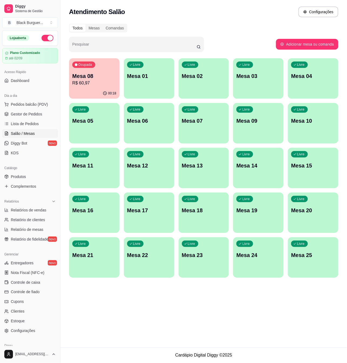
click at [91, 84] on p "R$ 60,97" at bounding box center [94, 83] width 44 height 6
click at [34, 117] on span "Gestor de Pedidos" at bounding box center [26, 113] width 31 height 5
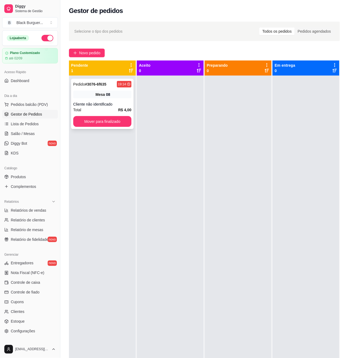
click at [78, 95] on div "Mesa 08" at bounding box center [102, 95] width 58 height 8
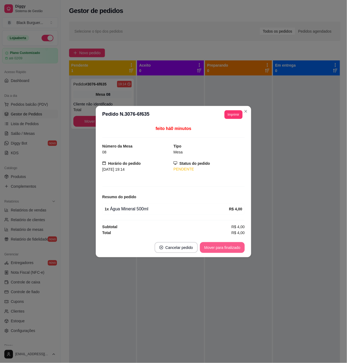
click at [231, 251] on button "Mover para finalizado" at bounding box center [222, 247] width 45 height 11
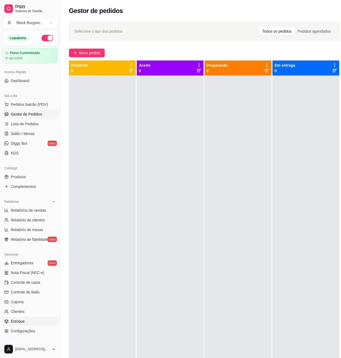
click at [19, 324] on span "Estoque" at bounding box center [18, 321] width 14 height 5
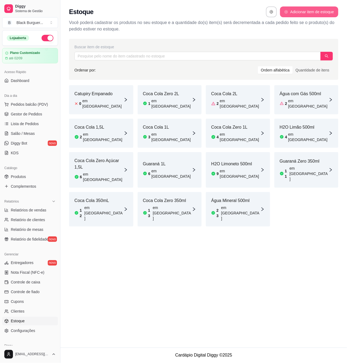
click at [299, 10] on button "Adicionar item de estoque" at bounding box center [309, 11] width 58 height 11
select select "UN"
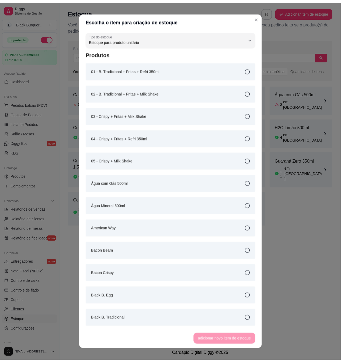
scroll to position [5, 0]
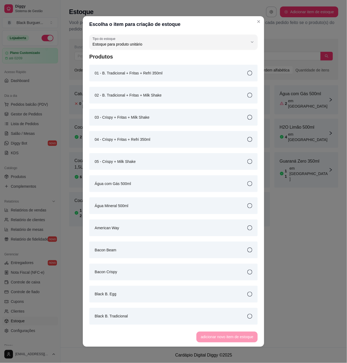
click at [126, 248] on div "Bacon Beam" at bounding box center [173, 250] width 168 height 17
click at [213, 338] on button "adicionar novo item de estoque" at bounding box center [226, 337] width 59 height 11
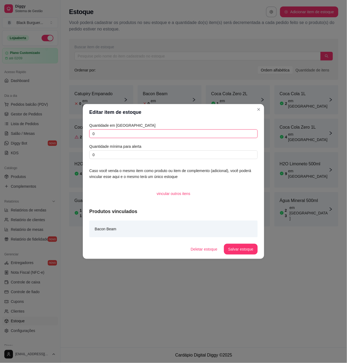
drag, startPoint x: 132, startPoint y: 136, endPoint x: -93, endPoint y: 176, distance: 228.4
click at [0, 176] on html "Diggy Sistema de Gestão B Black Burguer ... Loja aberta Plano Customizado até 0…" at bounding box center [173, 181] width 347 height 363
type input "2"
click at [232, 249] on button "Salvar estoque" at bounding box center [241, 249] width 34 height 11
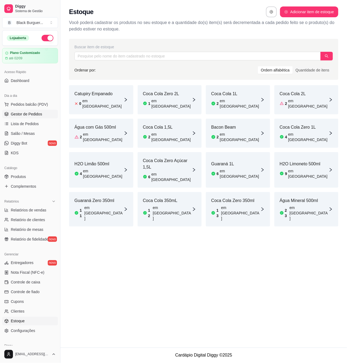
click at [39, 115] on span "Gestor de Pedidos" at bounding box center [26, 113] width 31 height 5
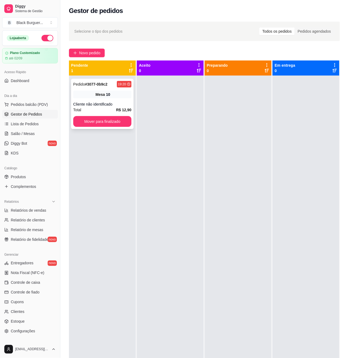
click at [92, 91] on div "Mesa 10" at bounding box center [102, 95] width 58 height 8
click at [30, 176] on link "Produtos" at bounding box center [30, 176] width 56 height 9
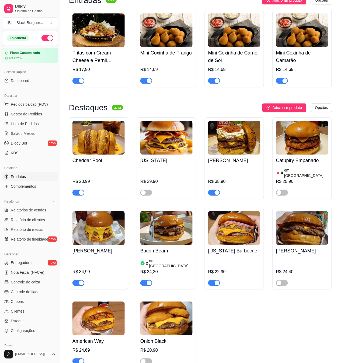
scroll to position [287, 0]
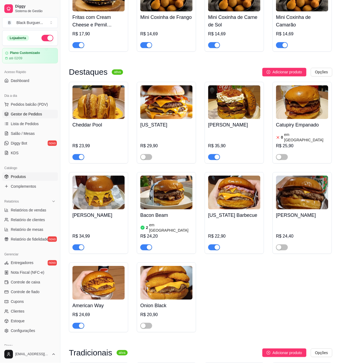
click at [37, 115] on span "Gestor de Pedidos" at bounding box center [26, 113] width 31 height 5
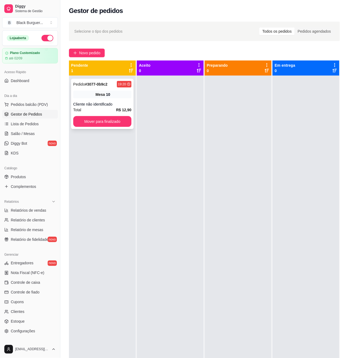
click at [95, 85] on strong "# 3077-0b9c2" at bounding box center [96, 84] width 22 height 4
click at [98, 122] on button "Mover para finalizado" at bounding box center [102, 121] width 58 height 11
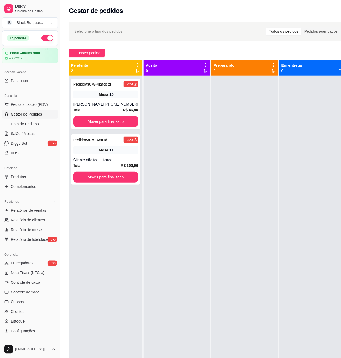
click at [93, 94] on div "Mesa 10" at bounding box center [105, 95] width 65 height 8
click at [77, 161] on div "Cliente não identificado" at bounding box center [105, 159] width 65 height 5
click at [117, 90] on div "Pedido # 3078-4f2fdc2f 19:29 Mesa 10 Eduardo [PHONE_NUMBER] Total R$ 46,80 Move…" at bounding box center [105, 104] width 69 height 50
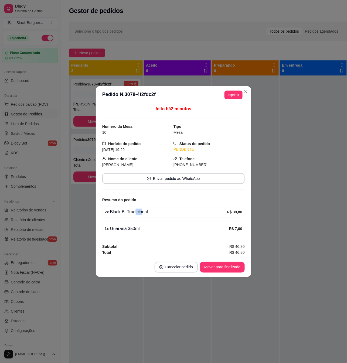
drag, startPoint x: 134, startPoint y: 212, endPoint x: 141, endPoint y: 211, distance: 7.3
click at [141, 211] on div "2 x Black B. Tradicional" at bounding box center [166, 212] width 122 height 6
click at [144, 211] on div "2 x Black B. Tradicional" at bounding box center [166, 212] width 122 height 6
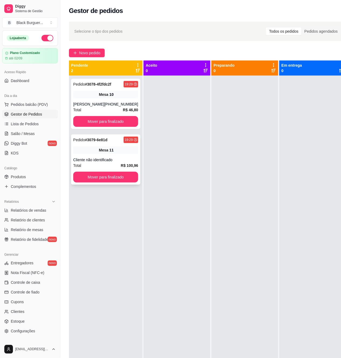
click at [117, 161] on div "Cliente não identificado" at bounding box center [105, 159] width 65 height 5
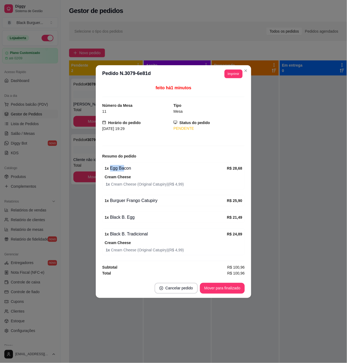
drag, startPoint x: 121, startPoint y: 168, endPoint x: 133, endPoint y: 169, distance: 11.9
click at [133, 169] on div "1 x Egg Bacon" at bounding box center [166, 168] width 122 height 6
click at [141, 170] on div "1 x Egg Bacon" at bounding box center [166, 168] width 122 height 6
drag, startPoint x: 132, startPoint y: 186, endPoint x: 153, endPoint y: 186, distance: 21.6
click at [152, 186] on span "1 x Cream Cheese (Original Catupiry) ( R$ 4,99 )" at bounding box center [174, 184] width 136 height 6
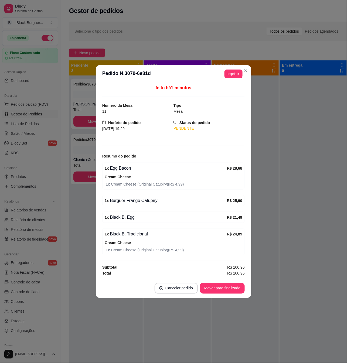
click at [154, 185] on span "1 x Cream Cheese (Original Catupiry) ( R$ 4,99 )" at bounding box center [174, 184] width 136 height 6
drag, startPoint x: 150, startPoint y: 185, endPoint x: 164, endPoint y: 184, distance: 13.8
click at [161, 184] on span "1 x Cream Cheese (Original Catupiry) ( R$ 4,99 )" at bounding box center [174, 184] width 136 height 6
drag, startPoint x: 164, startPoint y: 184, endPoint x: 155, endPoint y: 201, distance: 19.7
click at [163, 184] on span "1 x Cream Cheese (Original Catupiry) ( R$ 4,99 )" at bounding box center [174, 184] width 136 height 6
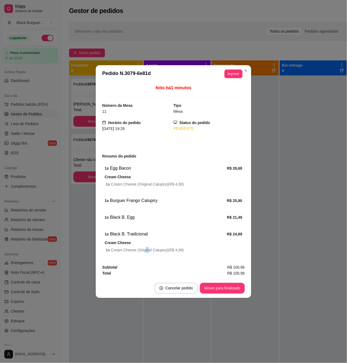
drag, startPoint x: 143, startPoint y: 254, endPoint x: 156, endPoint y: 250, distance: 13.0
click at [149, 253] on span "1 x Cream Cheese (Original Catupiry) ( R$ 4,99 )" at bounding box center [174, 250] width 136 height 6
click at [157, 249] on span "1 x Cream Cheese (Original Catupiry) ( R$ 4,99 )" at bounding box center [174, 250] width 136 height 6
click at [137, 218] on div "1 x Black B. Egg" at bounding box center [166, 217] width 122 height 6
drag, startPoint x: 139, startPoint y: 200, endPoint x: 157, endPoint y: 200, distance: 17.5
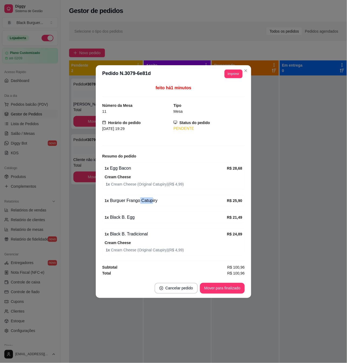
click at [152, 200] on div "1 x Burguer Frango Catupiry" at bounding box center [166, 200] width 122 height 6
drag, startPoint x: 157, startPoint y: 200, endPoint x: 142, endPoint y: 202, distance: 15.0
click at [157, 199] on div "1 x Burguer Frango Catupiry" at bounding box center [166, 200] width 122 height 6
click at [141, 202] on div "1 x Burguer Frango Catupiry" at bounding box center [166, 200] width 122 height 6
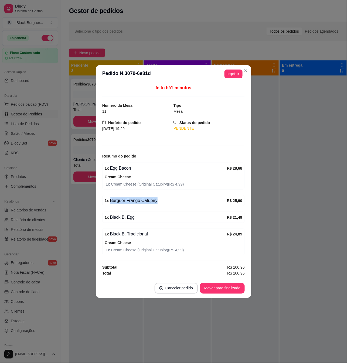
click at [141, 202] on div "1 x Burguer Frango Catupiry" at bounding box center [166, 200] width 122 height 6
click at [138, 210] on div "feito há 1 minutos Número da Mesa 11 Tipo Mesa Horário do pedido [DATE] 19:29 S…" at bounding box center [173, 181] width 142 height 192
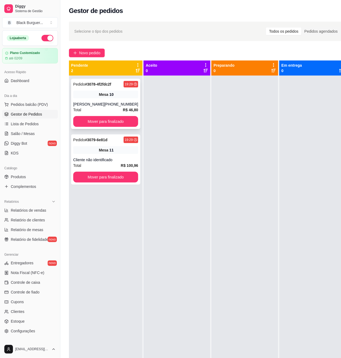
click at [123, 97] on div "Mesa 10" at bounding box center [105, 95] width 65 height 8
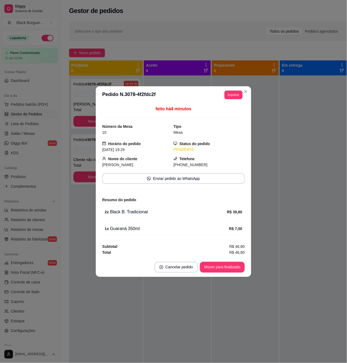
click at [125, 212] on div "2 x Black B. Tradicional" at bounding box center [166, 212] width 122 height 6
click at [126, 212] on div "2 x Black B. Tradicional" at bounding box center [166, 212] width 122 height 6
click at [122, 213] on div "2 x Black B. Tradicional" at bounding box center [166, 212] width 122 height 6
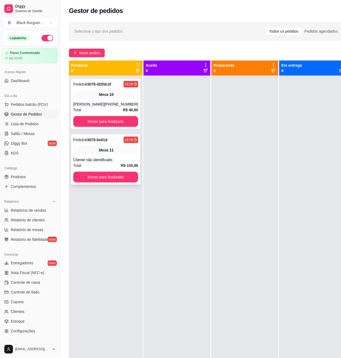
click at [99, 150] on span "Mesa" at bounding box center [103, 149] width 9 height 5
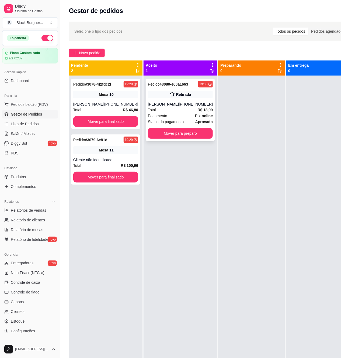
click at [157, 88] on div "Pedido # 3080-e60a1663 19:35 Retirada [PERSON_NAME] [PHONE_NUMBER] Total R$ 18,…" at bounding box center [180, 110] width 69 height 62
click at [182, 135] on button "Mover para preparo" at bounding box center [180, 133] width 65 height 11
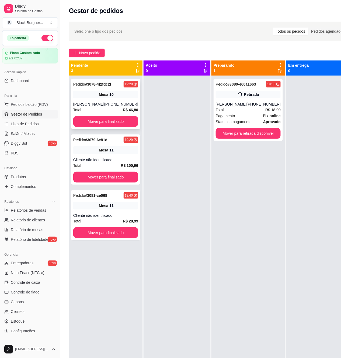
click at [111, 88] on div "Pedido # 3078-4f2fdc2f 19:29 Mesa 10 Eduardo [PHONE_NUMBER] Total R$ 46,80 Move…" at bounding box center [105, 104] width 69 height 50
click at [102, 143] on div "Pedido # 3079-6e81d" at bounding box center [90, 139] width 34 height 6
click at [86, 208] on div "Mesa 11" at bounding box center [105, 206] width 65 height 8
click at [115, 151] on div "Mesa 11" at bounding box center [105, 150] width 65 height 8
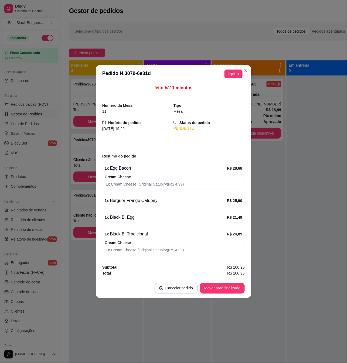
click at [97, 216] on div "feito há 11 minutos Número da Mesa 11 Tipo Mesa Horário do pedido [DATE] 19:29 …" at bounding box center [173, 181] width 155 height 196
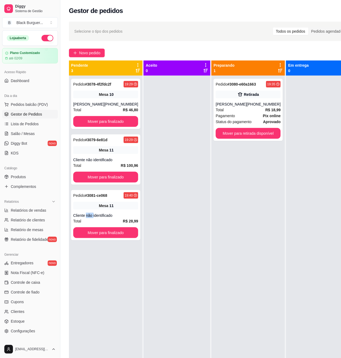
click at [87, 211] on div "Pedido # 3081-ce068 19:40 Mesa 11 Cliente não identificado Total R$ 28,99 Mover…" at bounding box center [105, 215] width 69 height 50
click at [95, 153] on div "Mesa 11" at bounding box center [105, 150] width 65 height 8
click at [135, 97] on div "Pedido # 3078-4f2fdc2f 19:29 Mesa 10 Eduardo [PHONE_NUMBER] Total R$ 46,80 Move…" at bounding box center [106, 255] width 74 height 358
click at [117, 98] on div "Pedido # 3078-4f2fdc2f 19:29 Mesa 10 Eduardo [PHONE_NUMBER] Total R$ 46,80 Move…" at bounding box center [105, 104] width 69 height 50
click at [96, 209] on div "Mesa 11" at bounding box center [105, 206] width 65 height 8
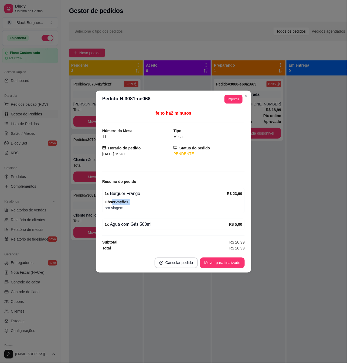
drag, startPoint x: 124, startPoint y: 202, endPoint x: 128, endPoint y: 202, distance: 3.5
click at [128, 202] on span "Observações:" at bounding box center [174, 202] width 138 height 6
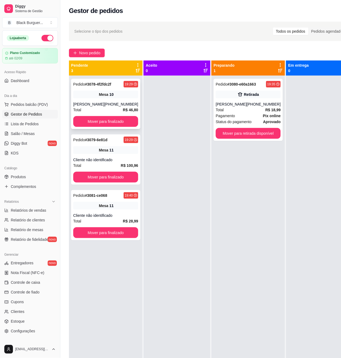
click at [109, 92] on div "10" at bounding box center [111, 94] width 4 height 5
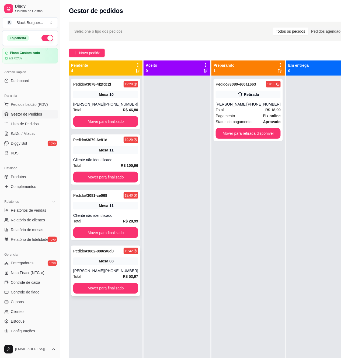
click at [115, 258] on div "Mesa 08" at bounding box center [105, 261] width 65 height 8
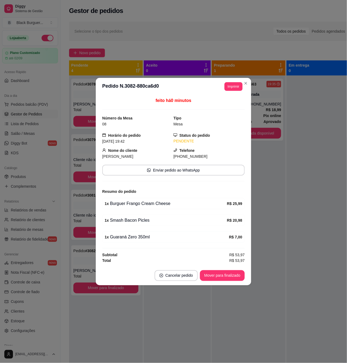
click at [96, 253] on div "feito há 0 minutos Número da Mesa 08 Tipo Mesa Horário do pedido [DATE] 19:42 S…" at bounding box center [173, 180] width 155 height 171
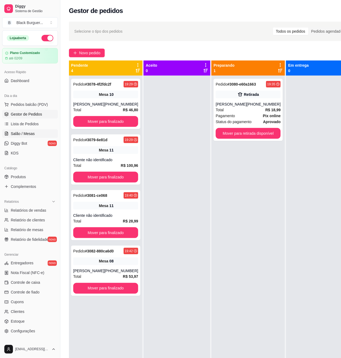
click at [27, 132] on span "Salão / Mesas" at bounding box center [23, 133] width 24 height 5
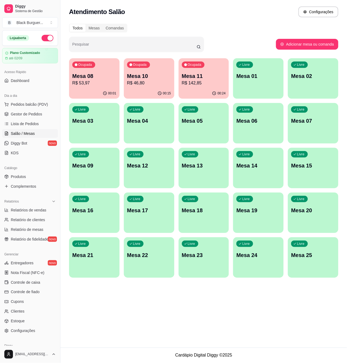
click at [98, 76] on p "Mesa 08" at bounding box center [94, 76] width 44 height 8
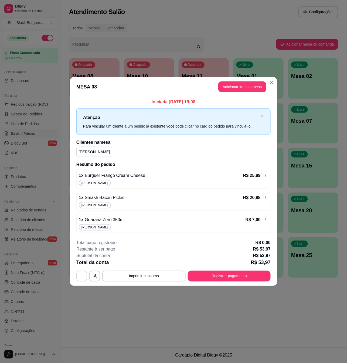
click at [79, 277] on button "button" at bounding box center [81, 276] width 11 height 11
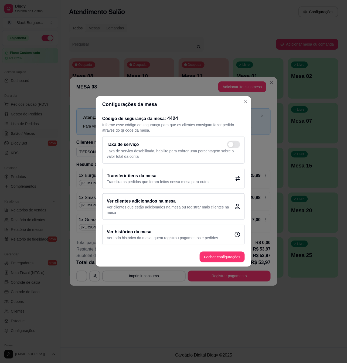
click at [153, 184] on p "Transfira os pedidos que foram feitos nessa mesa para outra" at bounding box center [158, 181] width 102 height 5
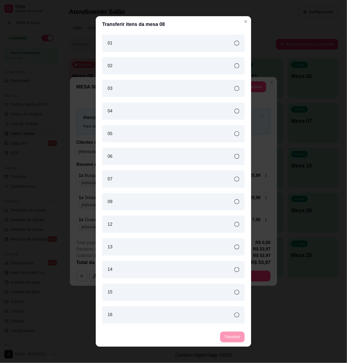
scroll to position [36, 0]
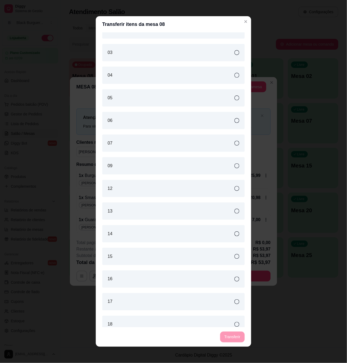
click at [139, 208] on div "13" at bounding box center [173, 211] width 142 height 17
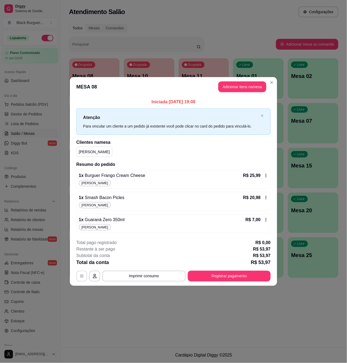
click at [80, 272] on button "button" at bounding box center [81, 276] width 11 height 11
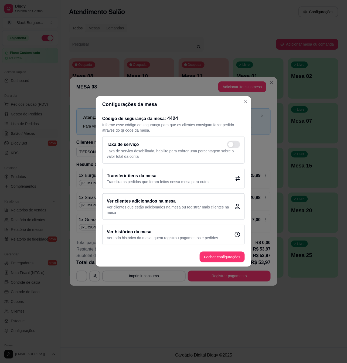
click at [153, 178] on h2 "Transferir itens da mesa" at bounding box center [158, 176] width 102 height 6
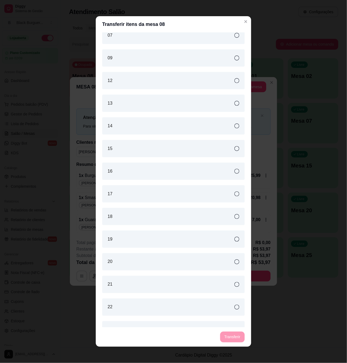
scroll to position [202, 0]
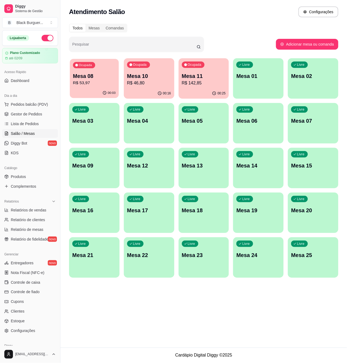
click at [95, 82] on p "R$ 53,97" at bounding box center [94, 83] width 43 height 6
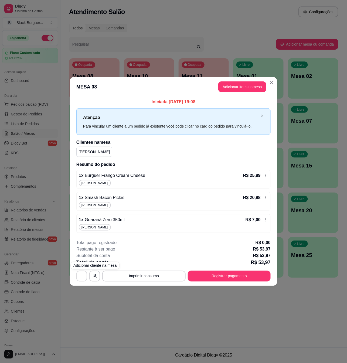
click at [82, 278] on icon "button" at bounding box center [82, 276] width 4 height 4
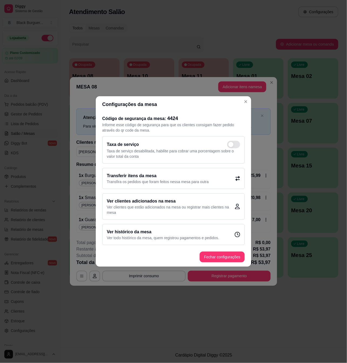
click at [154, 210] on p "Ver clientes que estão adicionados na mesa ou registrar mais clientes na mesa" at bounding box center [171, 209] width 128 height 11
click at [138, 184] on p "Transfira os pedidos que foram feitos nessa mesa para outra" at bounding box center [158, 181] width 102 height 5
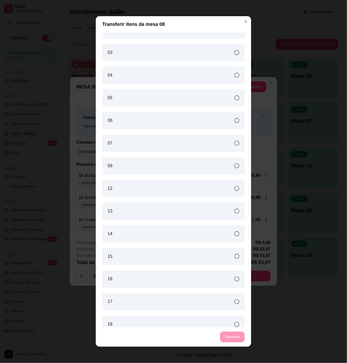
scroll to position [72, 0]
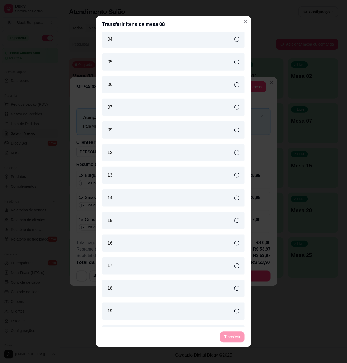
click at [142, 217] on div "15" at bounding box center [173, 220] width 142 height 17
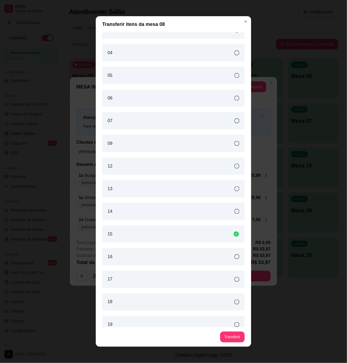
scroll to position [0, 0]
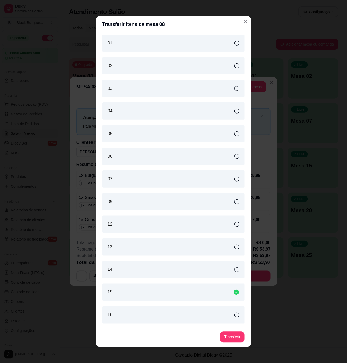
click at [181, 251] on div "13" at bounding box center [173, 246] width 142 height 17
click at [232, 271] on div "14" at bounding box center [173, 269] width 142 height 17
click at [238, 335] on button "Transferir" at bounding box center [232, 337] width 24 height 11
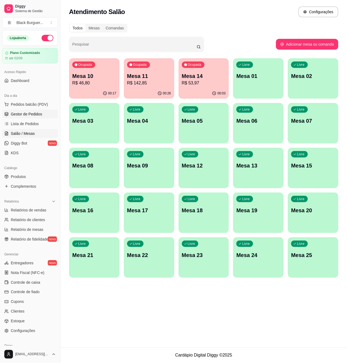
click at [40, 112] on span "Gestor de Pedidos" at bounding box center [26, 113] width 31 height 5
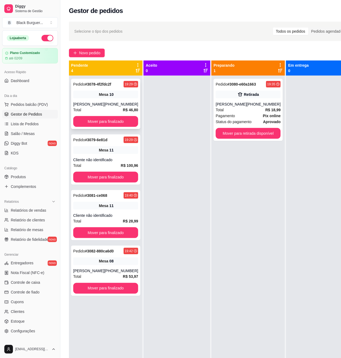
click at [99, 94] on span "Mesa" at bounding box center [103, 94] width 9 height 5
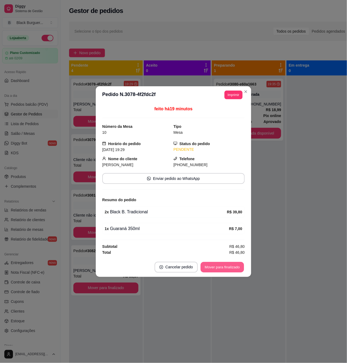
click at [225, 272] on button "Mover para finalizado" at bounding box center [222, 267] width 43 height 11
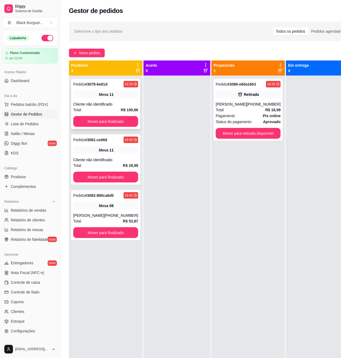
click at [117, 94] on div "Mesa 11" at bounding box center [105, 95] width 65 height 8
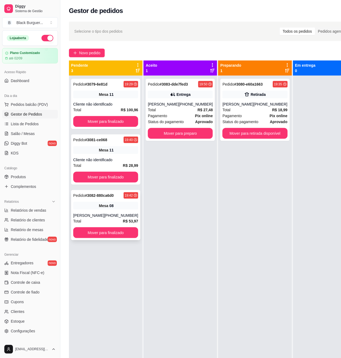
click at [99, 206] on span "Mesa" at bounding box center [103, 205] width 9 height 5
click at [157, 100] on div "Pedido # 3083-dde7fed3 19:50 Entrega Karla [PHONE_NUMBER] Total R$ 27,48 Pagame…" at bounding box center [180, 110] width 69 height 62
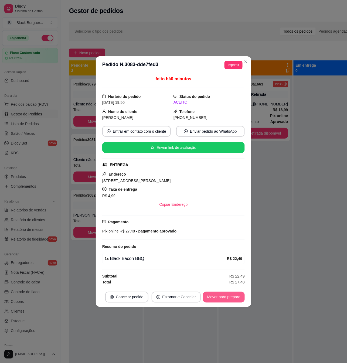
click at [213, 297] on button "Mover para preparo" at bounding box center [224, 297] width 42 height 11
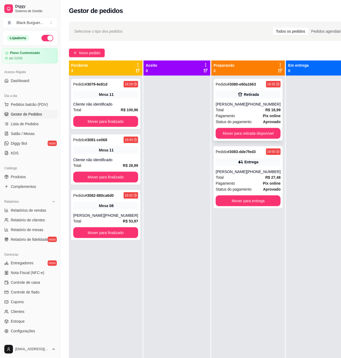
click at [254, 104] on div "[PHONE_NUMBER]" at bounding box center [264, 103] width 34 height 5
click at [261, 134] on button "Mover para retirada disponível" at bounding box center [248, 133] width 65 height 11
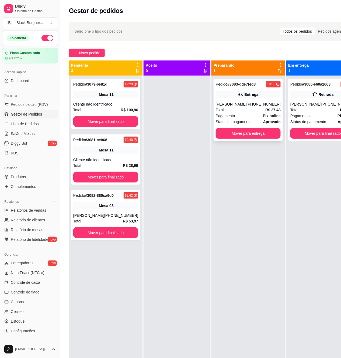
click at [255, 105] on div "[PHONE_NUMBER]" at bounding box center [264, 103] width 34 height 5
click at [37, 138] on ul "Pedidos balcão (PDV) Gestor de Pedidos Lista de Pedidos Salão / Mesas Diggy Bot…" at bounding box center [30, 128] width 56 height 57
click at [34, 132] on link "Salão / Mesas" at bounding box center [30, 133] width 56 height 9
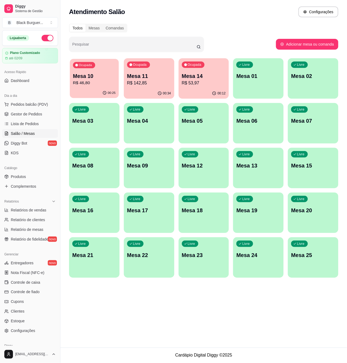
click at [93, 70] on div "Ocupada Mesa 10 R$ 46,80" at bounding box center [94, 73] width 49 height 29
click at [110, 83] on p "R$ 46,80" at bounding box center [94, 83] width 44 height 6
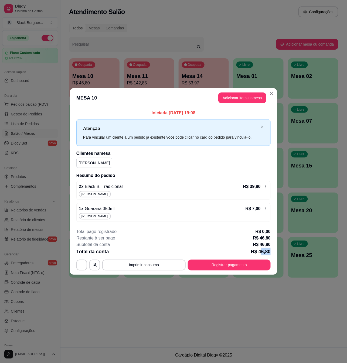
drag, startPoint x: 261, startPoint y: 252, endPoint x: 281, endPoint y: 249, distance: 20.6
click at [280, 250] on div "**********" at bounding box center [173, 181] width 347 height 363
click at [254, 264] on button "Registrar pagamento" at bounding box center [229, 265] width 83 height 11
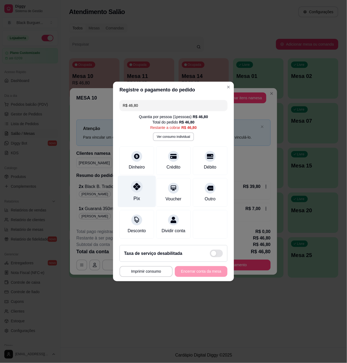
click at [136, 186] on icon at bounding box center [136, 186] width 7 height 7
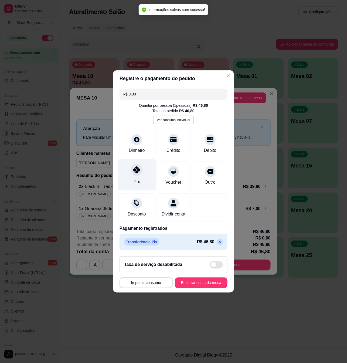
type input "R$ 0,00"
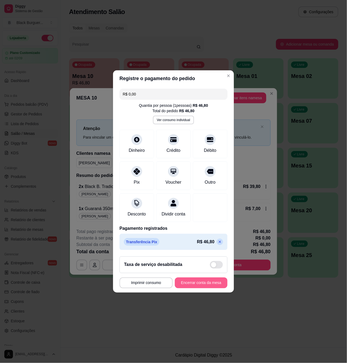
click at [203, 287] on button "Encerrar conta da mesa" at bounding box center [201, 283] width 53 height 11
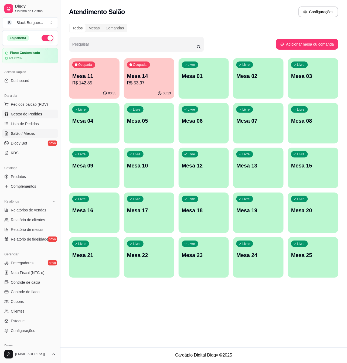
click at [31, 114] on span "Gestor de Pedidos" at bounding box center [26, 113] width 31 height 5
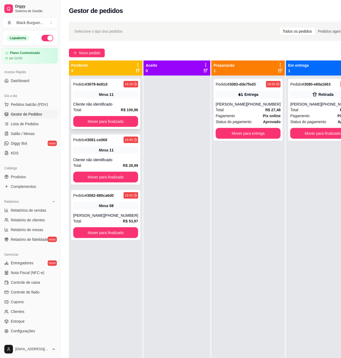
click at [99, 94] on span "Mesa" at bounding box center [103, 94] width 9 height 5
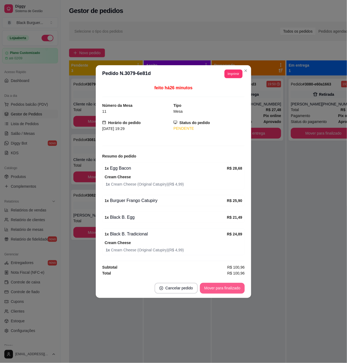
click at [220, 284] on div "Mover para finalizado" at bounding box center [222, 288] width 45 height 11
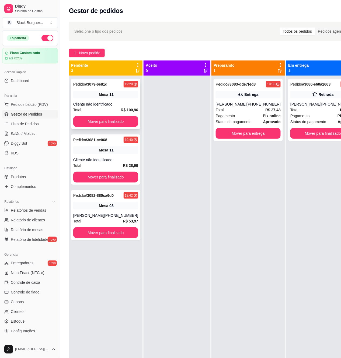
click at [123, 100] on div "Pedido # 3079-6e81d 19:29 Mesa 11 Cliente não identificado Total R$ 100,96 Move…" at bounding box center [105, 104] width 69 height 50
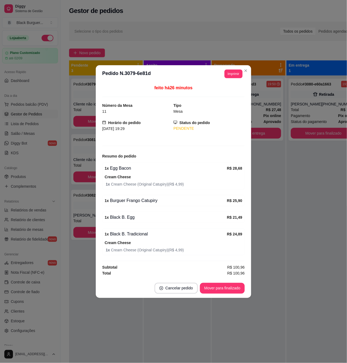
drag, startPoint x: 167, startPoint y: 246, endPoint x: 205, endPoint y: 261, distance: 40.5
click at [188, 251] on div "Cream Cheese 1 x Cream Cheese (Original Catupiry) ( R$ 4,99 )" at bounding box center [174, 245] width 138 height 13
click at [218, 286] on button "Mover para finalizado" at bounding box center [222, 288] width 45 height 11
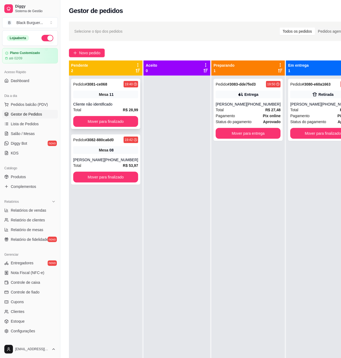
click at [98, 104] on div "Cliente não identificado" at bounding box center [105, 103] width 65 height 5
click at [88, 153] on div "Mesa 08" at bounding box center [105, 150] width 65 height 8
click at [320, 131] on button "Mover para finalizado" at bounding box center [323, 133] width 65 height 11
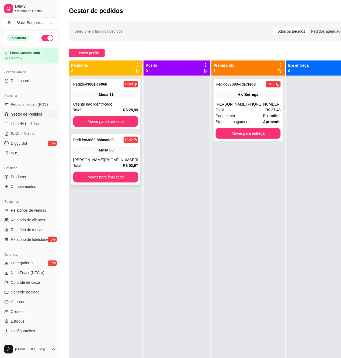
click at [94, 141] on strong "# 3082-880ca6d0" at bounding box center [99, 140] width 29 height 4
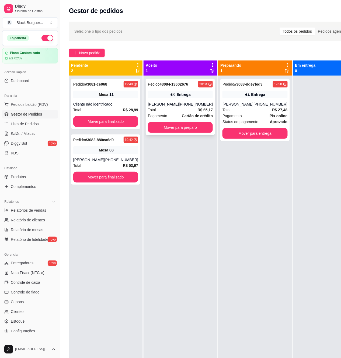
click at [149, 95] on div "Entrega" at bounding box center [180, 95] width 65 height 8
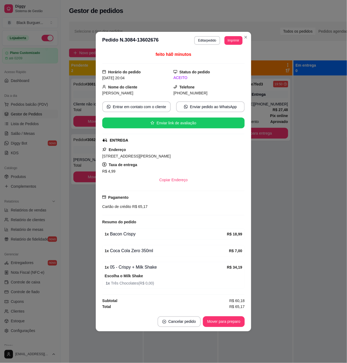
drag, startPoint x: 126, startPoint y: 242, endPoint x: 140, endPoint y: 242, distance: 13.5
click at [140, 242] on div "feito há 0 minutos Horário do pedido [DATE] 20:04 Status do pedido ACEITO Nome …" at bounding box center [173, 180] width 142 height 259
click at [141, 242] on div "feito há 0 minutos Horário do pedido [DATE] 20:04 Status do pedido ACEITO Nome …" at bounding box center [173, 180] width 142 height 259
click at [222, 324] on button "Mover para preparo" at bounding box center [224, 321] width 42 height 11
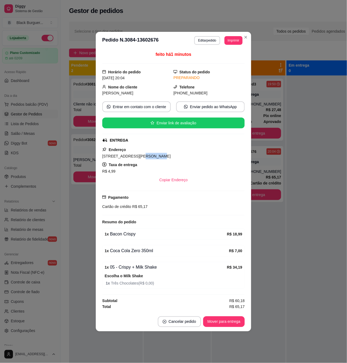
drag, startPoint x: 136, startPoint y: 156, endPoint x: 152, endPoint y: 153, distance: 15.7
click at [151, 154] on span "[STREET_ADDRESS][PERSON_NAME]" at bounding box center [136, 156] width 69 height 4
click at [152, 154] on span "[STREET_ADDRESS][PERSON_NAME]" at bounding box center [136, 156] width 69 height 4
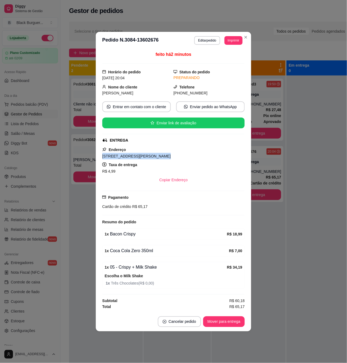
click at [152, 154] on span "[STREET_ADDRESS][PERSON_NAME]" at bounding box center [136, 156] width 69 height 4
click at [246, 149] on div "feito há 2 minutos Horário do pedido [DATE] 20:04 Status do pedido PREPARANDO N…" at bounding box center [173, 180] width 155 height 263
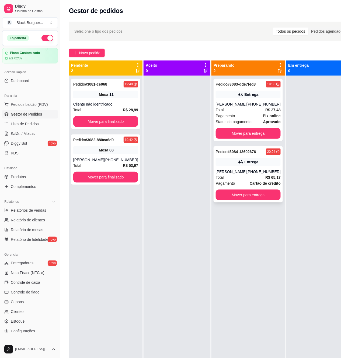
click at [220, 172] on div "[PERSON_NAME]" at bounding box center [231, 171] width 31 height 5
click at [228, 103] on div "[PERSON_NAME]" at bounding box center [231, 103] width 31 height 5
click at [111, 144] on div "Pedido # 3082-880ca6d0 19:42 Mesa 08 [PERSON_NAME] [PHONE_NUMBER] Total R$ 53,9…" at bounding box center [105, 159] width 69 height 50
click at [91, 84] on strong "# 3081-ce068" at bounding box center [96, 84] width 22 height 4
click at [91, 104] on div "Cliente não identificado" at bounding box center [105, 103] width 65 height 5
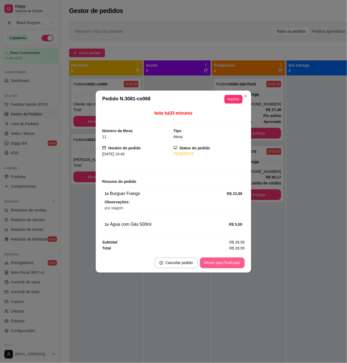
click at [229, 265] on button "Mover para finalizado" at bounding box center [222, 263] width 45 height 11
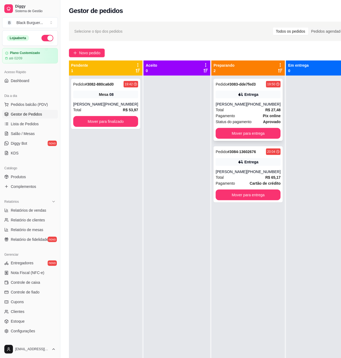
click at [225, 100] on div "Pedido # 3083-dde7fed3 19:50 Entrega Karla [PHONE_NUMBER] Total R$ 27,48 Pagame…" at bounding box center [248, 110] width 69 height 62
click at [112, 94] on div "Mesa 08" at bounding box center [105, 95] width 65 height 8
click at [98, 81] on div "Pedido # 3082-880ca6d0" at bounding box center [93, 84] width 40 height 6
click at [81, 87] on div "Pedido # 3082-880ca6d0" at bounding box center [93, 84] width 40 height 6
click at [115, 121] on button "Mover para finalizado" at bounding box center [105, 121] width 63 height 11
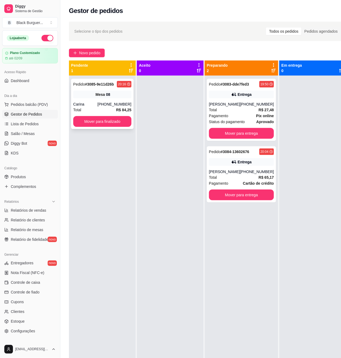
click at [118, 91] on div "Mesa 08" at bounding box center [102, 95] width 58 height 8
click at [117, 99] on div "Pedido # 3085-9e11d26b 20:16 Mesa 08 Carina [PHONE_NUMBER] Total R$ 84,25 Mover…" at bounding box center [102, 104] width 63 height 50
click at [257, 96] on div "Entrega" at bounding box center [241, 95] width 65 height 8
click at [224, 160] on div "Entrega" at bounding box center [241, 162] width 65 height 8
click at [259, 136] on button "Mover para entrega" at bounding box center [241, 133] width 63 height 11
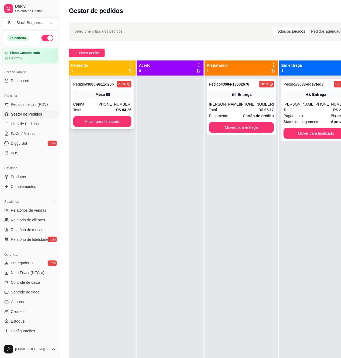
click at [88, 91] on div "Mesa 08" at bounding box center [102, 95] width 58 height 8
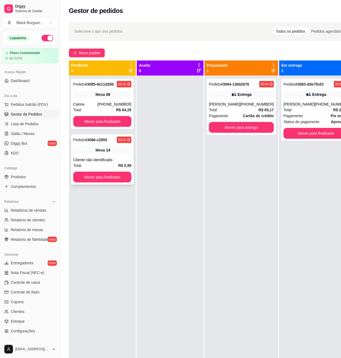
click at [105, 148] on span "Mesa" at bounding box center [100, 149] width 9 height 5
click at [94, 177] on button "Mover para finalizado" at bounding box center [102, 177] width 57 height 11
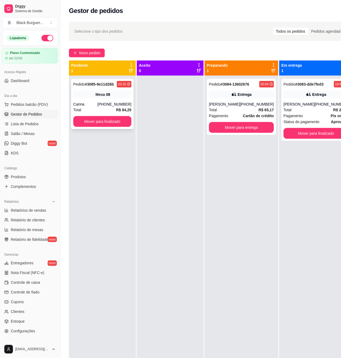
click at [111, 93] on div "Mesa 08" at bounding box center [102, 95] width 58 height 8
click at [120, 88] on div "Pedido # 3085-9e11d26b 20:16 Mesa 08 Carina [PHONE_NUMBER] Total R$ 84,25 Mover…" at bounding box center [102, 104] width 63 height 50
click at [203, 92] on div at bounding box center [170, 255] width 67 height 358
click at [225, 93] on div "Entrega" at bounding box center [241, 95] width 65 height 8
click at [36, 131] on link "Salão / Mesas" at bounding box center [30, 133] width 56 height 9
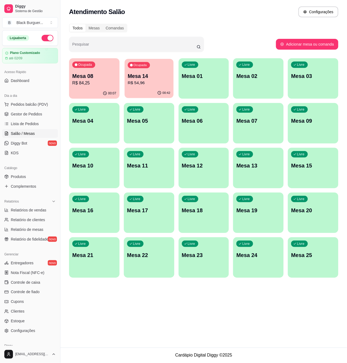
click at [148, 76] on p "Mesa 14" at bounding box center [149, 76] width 43 height 7
click at [27, 101] on button "Pedidos balcão (PDV)" at bounding box center [30, 104] width 56 height 9
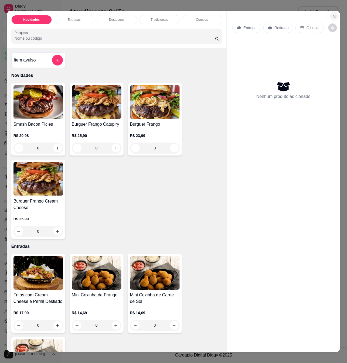
click at [332, 14] on icon "Close" at bounding box center [334, 16] width 4 height 4
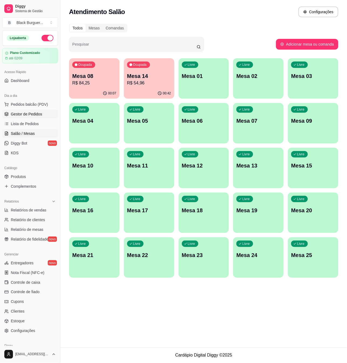
click at [18, 114] on span "Gestor de Pedidos" at bounding box center [26, 113] width 31 height 5
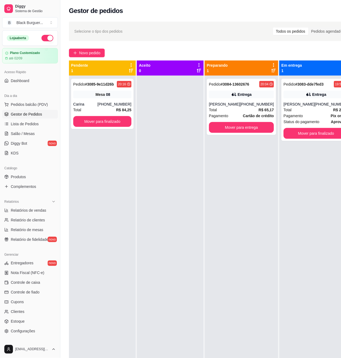
click at [169, 97] on div at bounding box center [170, 255] width 67 height 358
click at [97, 173] on div "Pedido # 3085-9e11d26b 20:16 Mesa 08 Carina [PHONE_NUMBER] Total R$ 84,25 Mover…" at bounding box center [102, 255] width 67 height 358
click at [90, 82] on strong "# 3085-9e11d26b" at bounding box center [99, 84] width 29 height 4
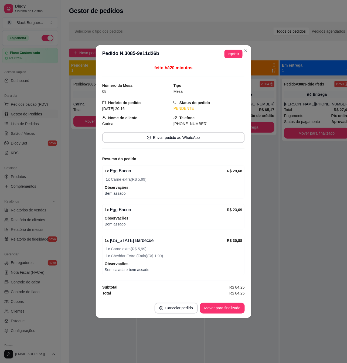
drag, startPoint x: 114, startPoint y: 166, endPoint x: 128, endPoint y: 166, distance: 13.5
click at [128, 166] on div "1 x Egg Bacon R$ 29,68 1 x Carne extra ( R$ 5,99 ) Observações: Bem assado" at bounding box center [173, 181] width 142 height 33
click at [125, 174] on div "1 x Egg Bacon" at bounding box center [166, 171] width 122 height 6
click at [118, 174] on div "1 x Egg Bacon" at bounding box center [166, 171] width 122 height 6
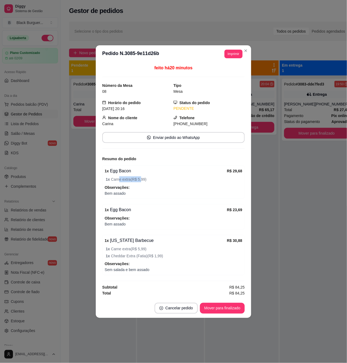
drag, startPoint x: 117, startPoint y: 175, endPoint x: 140, endPoint y: 175, distance: 23.2
click at [140, 175] on div "1 x Egg Bacon R$ 29,68 1 x Carne extra ( R$ 5,99 ) Observações: Bem assado" at bounding box center [173, 181] width 142 height 33
click at [141, 175] on div "1 x Egg Bacon R$ 29,68 1 x Carne extra ( R$ 5,99 ) Observações: Bem assado" at bounding box center [173, 181] width 142 height 33
drag, startPoint x: 125, startPoint y: 179, endPoint x: 147, endPoint y: 180, distance: 21.6
click at [147, 180] on span "1 x Carne extra ( R$ 5,99 )" at bounding box center [174, 179] width 136 height 6
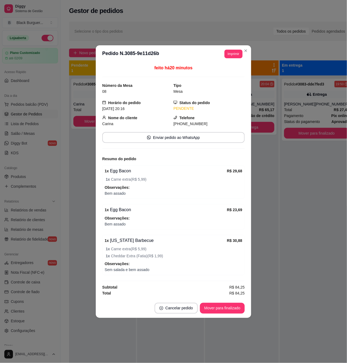
click at [110, 195] on span "Bem assado" at bounding box center [174, 193] width 138 height 6
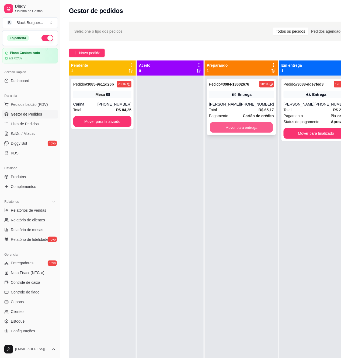
click at [252, 130] on button "Mover para entrega" at bounding box center [241, 127] width 63 height 11
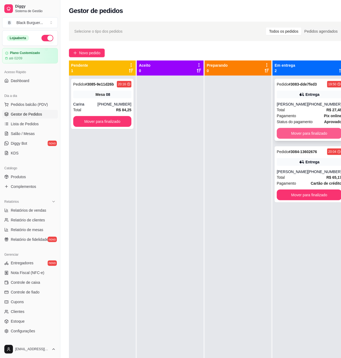
click at [316, 131] on button "Mover para finalizado" at bounding box center [309, 133] width 65 height 11
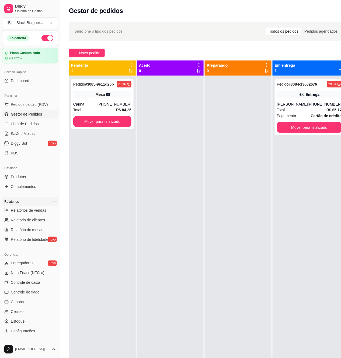
click at [49, 199] on div "Relatórios" at bounding box center [30, 201] width 56 height 9
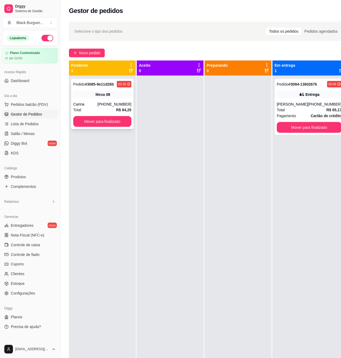
click at [95, 91] on div "Mesa 08" at bounding box center [102, 95] width 58 height 8
click at [30, 131] on span "Salão / Mesas" at bounding box center [23, 133] width 24 height 5
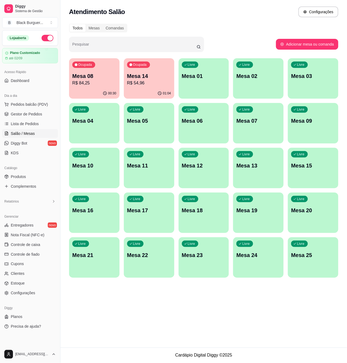
click at [101, 76] on p "Mesa 08" at bounding box center [94, 76] width 44 height 8
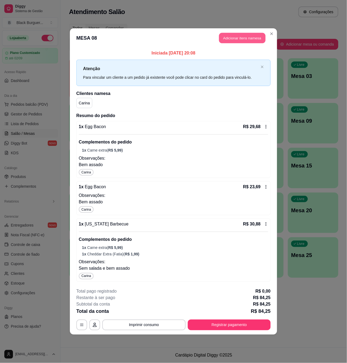
click at [232, 39] on button "Adicionar itens na mesa" at bounding box center [242, 38] width 46 height 11
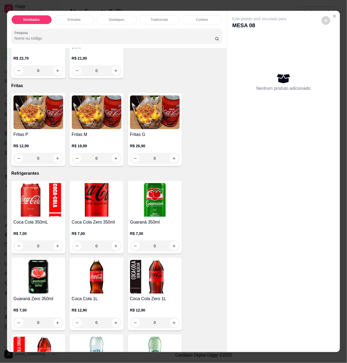
scroll to position [1258, 0]
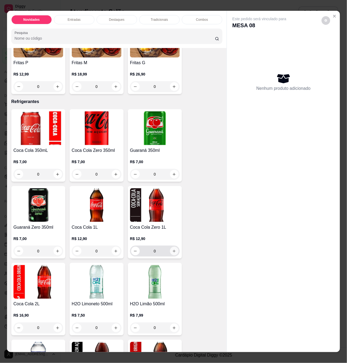
click at [174, 248] on button "increase-product-quantity" at bounding box center [174, 251] width 9 height 9
type input "1"
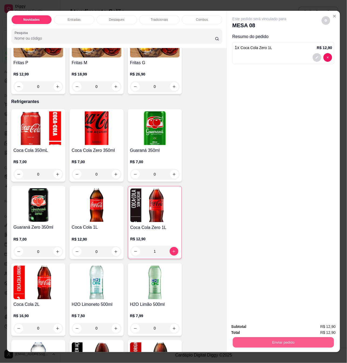
click at [265, 338] on button "Enviar pedido" at bounding box center [283, 342] width 101 height 11
click at [315, 327] on button "Sim, quero registrar" at bounding box center [316, 326] width 40 height 10
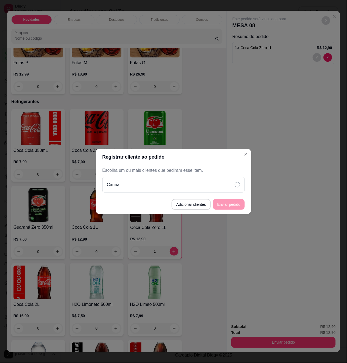
click at [201, 182] on div "Carina" at bounding box center [173, 185] width 142 height 16
click at [232, 207] on button "Enviar pedido" at bounding box center [228, 204] width 31 height 11
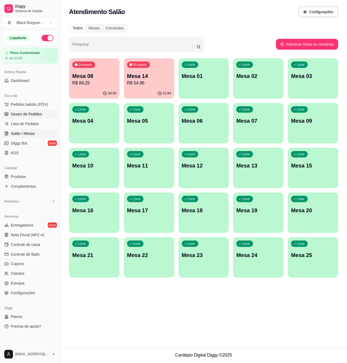
click at [33, 115] on span "Gestor de Pedidos" at bounding box center [26, 113] width 31 height 5
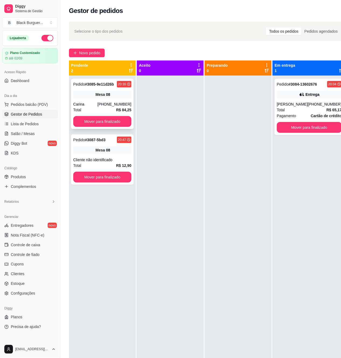
click at [104, 100] on div "Pedido # 3085-9e11d26b 20:16 Mesa 08 Carina [PHONE_NUMBER] Total R$ 84,25 Mover…" at bounding box center [102, 104] width 63 height 50
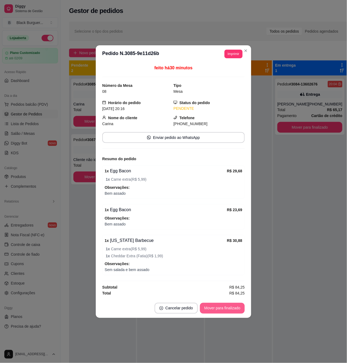
click at [222, 308] on button "Mover para finalizado" at bounding box center [222, 308] width 45 height 11
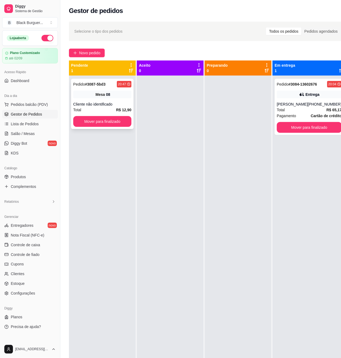
click at [123, 98] on div "Mesa 08" at bounding box center [102, 95] width 58 height 8
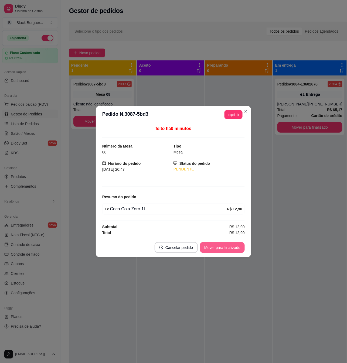
click at [218, 246] on button "Mover para finalizado" at bounding box center [222, 247] width 45 height 11
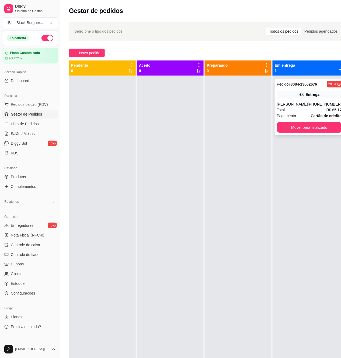
click at [299, 98] on div "Entrega" at bounding box center [309, 95] width 65 height 8
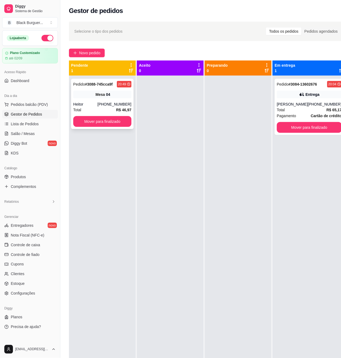
click at [89, 89] on div "Pedido # 3088-745cca9f 20:49 Mesa 04 Heitor [PHONE_NUMBER] Total R$ 46,97 Mover…" at bounding box center [102, 104] width 63 height 50
click at [111, 86] on strong "# 3088-745cca9f" at bounding box center [99, 84] width 28 height 4
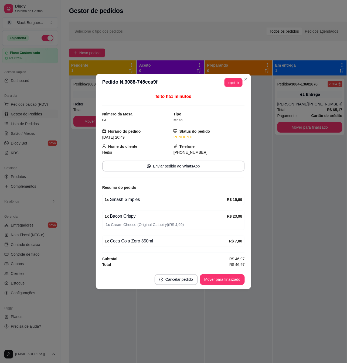
click at [102, 191] on div "feito há 1 minutos Número da Mesa 04 Tipo Mesa Horário do pedido [DATE] 20:49 S…" at bounding box center [173, 180] width 155 height 179
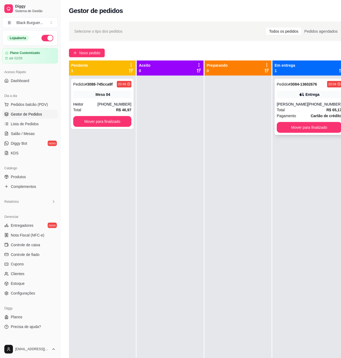
click at [328, 97] on div "Entrega" at bounding box center [309, 95] width 65 height 8
click at [121, 93] on div "Mesa 04" at bounding box center [102, 95] width 58 height 8
click at [120, 96] on div "Mesa 04" at bounding box center [102, 95] width 58 height 8
click at [117, 122] on button "Mover para finalizado" at bounding box center [102, 121] width 57 height 11
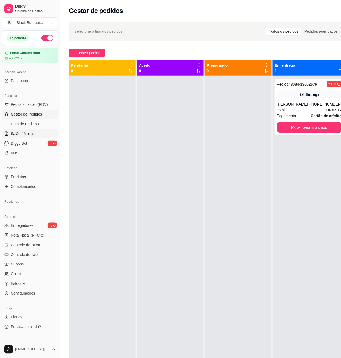
click at [36, 131] on link "Salão / Mesas" at bounding box center [30, 133] width 56 height 9
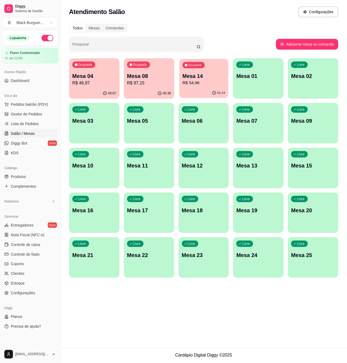
click at [198, 75] on p "Mesa 14" at bounding box center [203, 76] width 43 height 7
click at [193, 68] on div "Ocupada Mesa 14 R$ 54,96" at bounding box center [204, 73] width 50 height 30
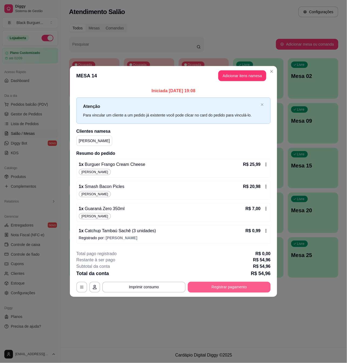
click at [206, 287] on button "Registrar pagamento" at bounding box center [229, 287] width 83 height 11
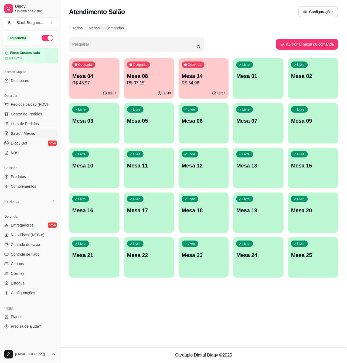
click at [206, 78] on p "Mesa 14" at bounding box center [204, 76] width 44 height 8
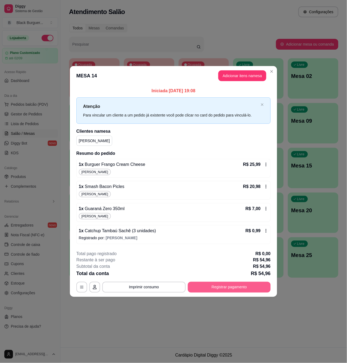
click at [233, 292] on button "Registrar pagamento" at bounding box center [229, 287] width 83 height 11
click at [242, 286] on button "Registrar pagamento" at bounding box center [229, 287] width 80 height 11
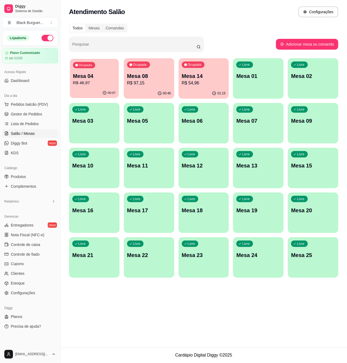
click at [82, 89] on div "00:07" at bounding box center [94, 93] width 49 height 10
click at [40, 113] on span "Gestor de Pedidos" at bounding box center [26, 113] width 31 height 5
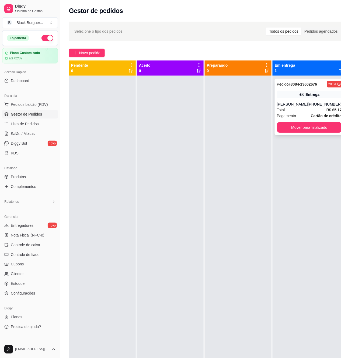
click at [319, 103] on div "[PHONE_NUMBER]" at bounding box center [325, 103] width 34 height 5
click at [30, 133] on span "Salão / Mesas" at bounding box center [23, 133] width 24 height 5
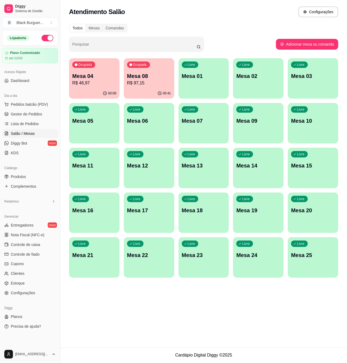
click at [153, 69] on div "Ocupada Mesa 08 R$ 97,15" at bounding box center [149, 73] width 50 height 30
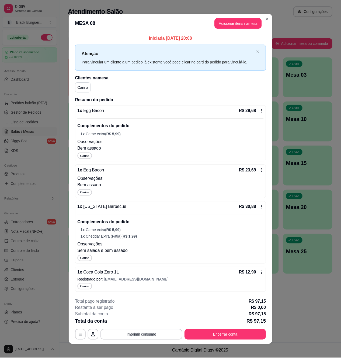
scroll to position [4, 0]
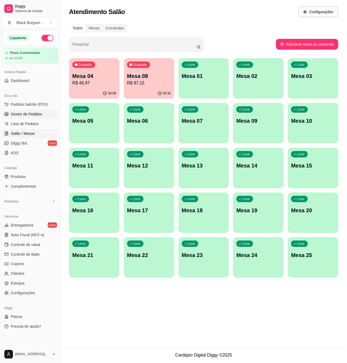
click at [26, 115] on span "Gestor de Pedidos" at bounding box center [26, 113] width 31 height 5
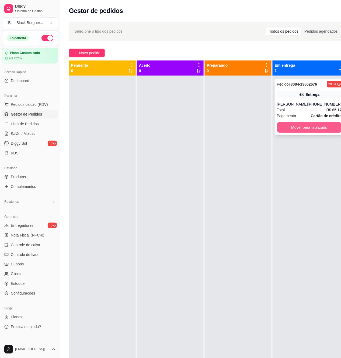
click at [317, 129] on button "Mover para finalizado" at bounding box center [309, 127] width 65 height 11
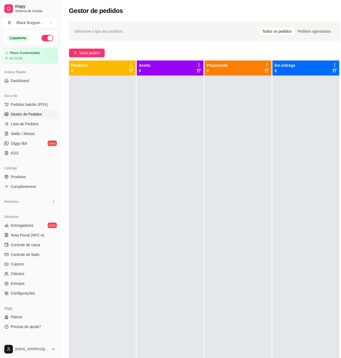
click at [102, 139] on div at bounding box center [102, 255] width 67 height 358
click at [30, 283] on link "Estoque" at bounding box center [30, 283] width 56 height 9
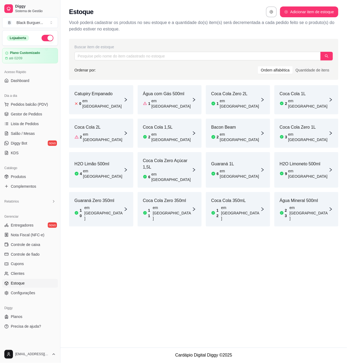
click at [246, 121] on div "Bacon Beam 2 em [GEOGRAPHIC_DATA]" at bounding box center [238, 133] width 64 height 29
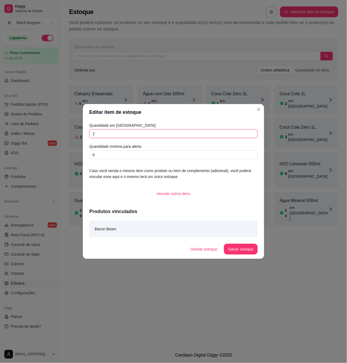
drag, startPoint x: 139, startPoint y: 132, endPoint x: -48, endPoint y: 163, distance: 190.3
click at [0, 163] on html "Diggy Sistema de Gestão B Black Burguer ... Loja aberta Plano Customizado até 0…" at bounding box center [173, 181] width 347 height 363
type input "1"
click at [235, 255] on button "Salvar estoque" at bounding box center [241, 249] width 34 height 11
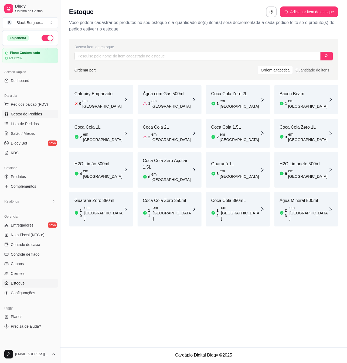
click at [35, 116] on span "Gestor de Pedidos" at bounding box center [26, 113] width 31 height 5
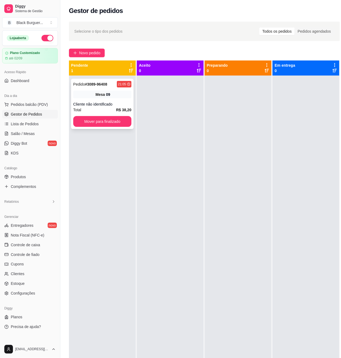
click at [131, 97] on div "Mesa 09" at bounding box center [102, 95] width 58 height 8
click at [44, 131] on link "Salão / Mesas" at bounding box center [30, 133] width 56 height 9
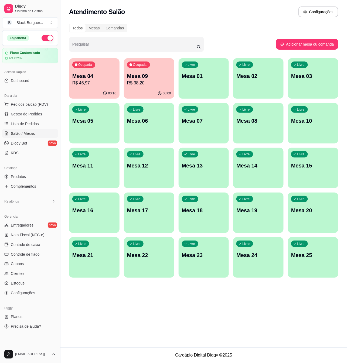
click at [42, 129] on link "Salão / Mesas" at bounding box center [30, 133] width 56 height 9
click at [94, 82] on p "R$ 46,97" at bounding box center [94, 83] width 44 height 6
click at [32, 123] on span "Lista de Pedidos" at bounding box center [25, 123] width 28 height 5
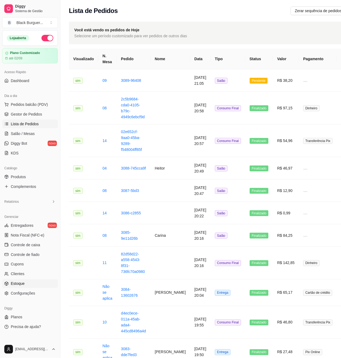
click at [23, 283] on span "Estoque" at bounding box center [18, 283] width 14 height 5
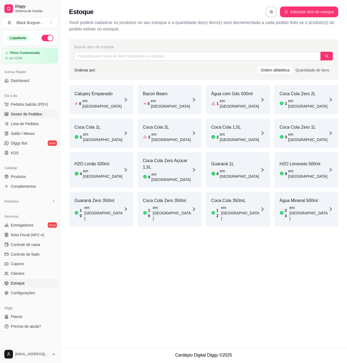
click at [38, 116] on span "Gestor de Pedidos" at bounding box center [26, 113] width 31 height 5
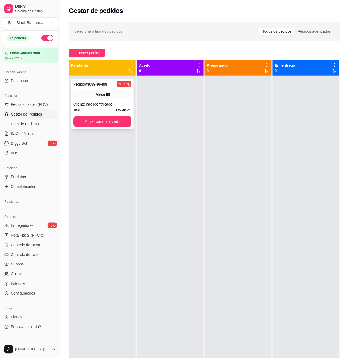
click at [95, 100] on div "Pedido # 3089-96408 21:05 Mesa 09 Cliente não identificado Total R$ 38,20 Mover…" at bounding box center [102, 104] width 63 height 50
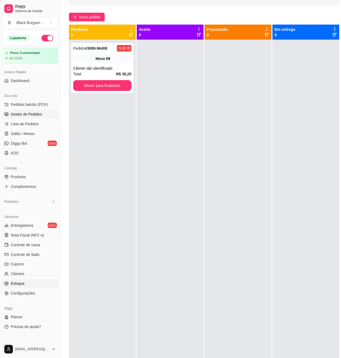
click at [28, 283] on link "Estoque" at bounding box center [30, 283] width 56 height 9
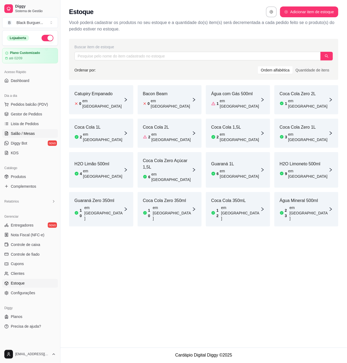
click at [32, 131] on span "Salão / Mesas" at bounding box center [23, 133] width 24 height 5
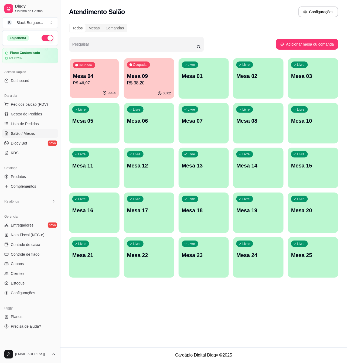
click at [101, 80] on p "R$ 46,97" at bounding box center [94, 83] width 43 height 6
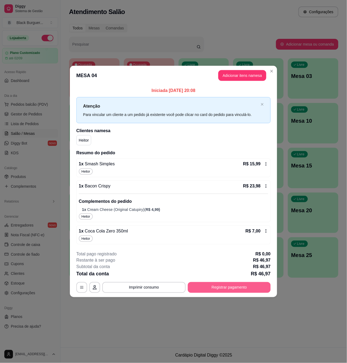
click at [227, 288] on button "Registrar pagamento" at bounding box center [229, 287] width 83 height 11
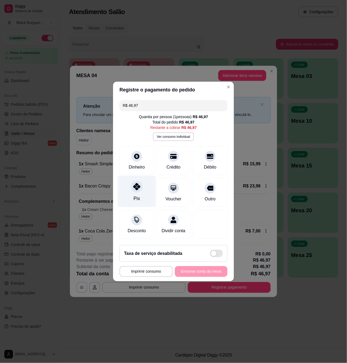
click at [144, 192] on div "Pix" at bounding box center [137, 192] width 38 height 32
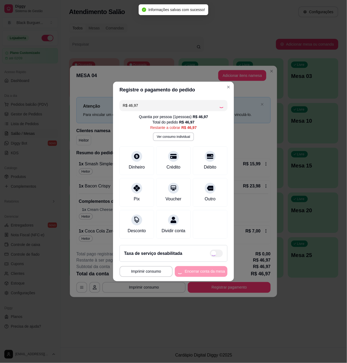
type input "R$ 0,00"
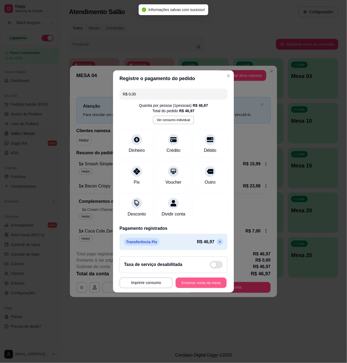
click at [203, 284] on button "Encerrar conta da mesa" at bounding box center [201, 283] width 51 height 11
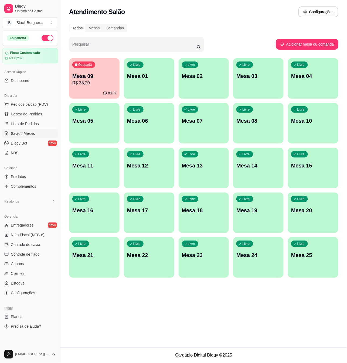
click at [105, 75] on p "Mesa 09" at bounding box center [94, 76] width 44 height 8
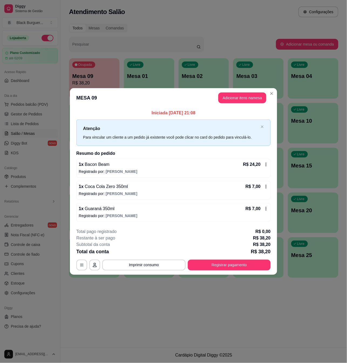
click at [131, 161] on div "1 x Bacon Beam R$ 24,20 Registrado por: [PERSON_NAME]" at bounding box center [173, 168] width 194 height 19
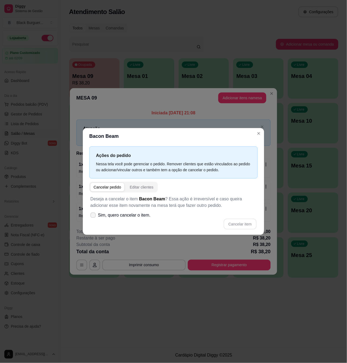
click at [140, 216] on span "Sim, quero cancelar o item." at bounding box center [124, 215] width 53 height 6
click at [94, 216] on input "Sim, quero cancelar o item." at bounding box center [92, 218] width 4 height 4
checkbox input "true"
click at [246, 224] on button "Cancelar item" at bounding box center [240, 224] width 33 height 11
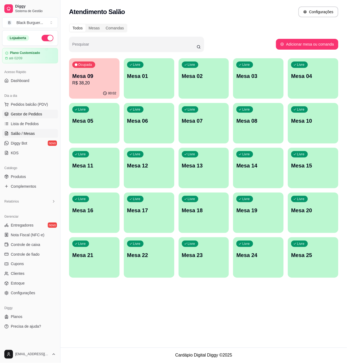
click at [39, 117] on span "Gestor de Pedidos" at bounding box center [26, 113] width 31 height 5
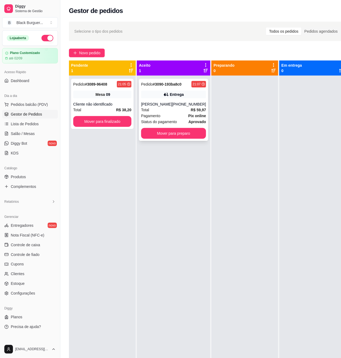
click at [153, 94] on div "Entrega" at bounding box center [173, 95] width 65 height 8
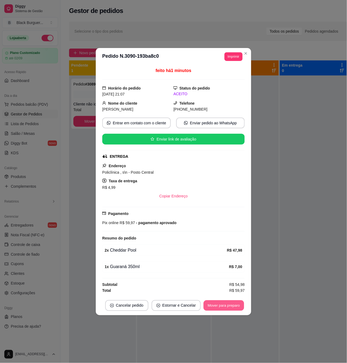
click at [235, 309] on button "Mover para preparo" at bounding box center [223, 305] width 40 height 11
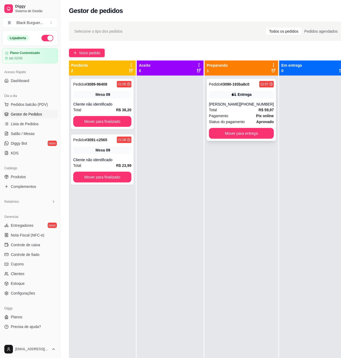
click at [249, 87] on div "Pedido # 3090-193ba8c0" at bounding box center [229, 84] width 40 height 6
click at [125, 105] on div "Cliente não identificado" at bounding box center [102, 103] width 58 height 5
click at [26, 137] on link "Salão / Mesas" at bounding box center [30, 133] width 56 height 9
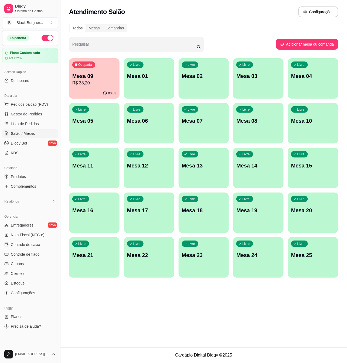
click at [110, 73] on p "Mesa 09" at bounding box center [94, 76] width 44 height 8
click at [44, 115] on link "Gestor de Pedidos" at bounding box center [30, 114] width 56 height 9
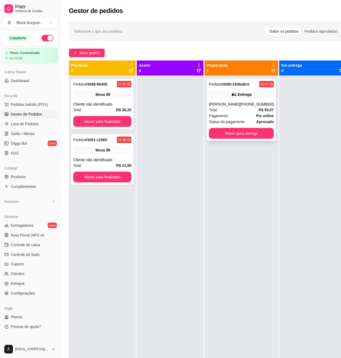
click at [224, 97] on div "Entrega" at bounding box center [241, 95] width 65 height 8
click at [242, 105] on div "[PHONE_NUMBER]" at bounding box center [257, 103] width 34 height 5
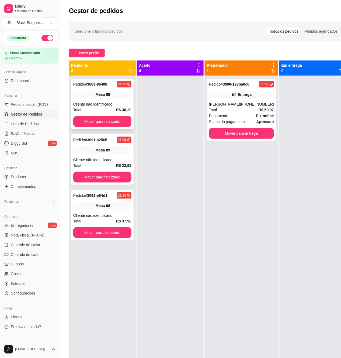
click at [100, 97] on span "Mesa" at bounding box center [100, 94] width 9 height 5
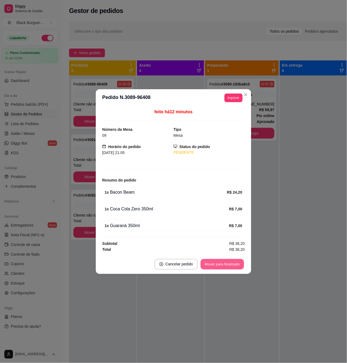
click at [234, 268] on button "Mover para finalizado" at bounding box center [222, 264] width 43 height 11
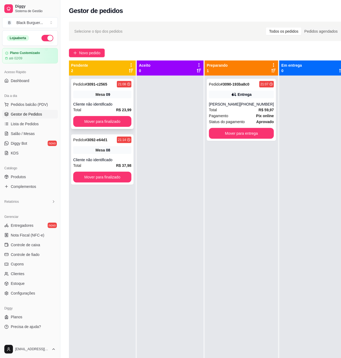
click at [88, 91] on div "Mesa 09" at bounding box center [102, 95] width 58 height 8
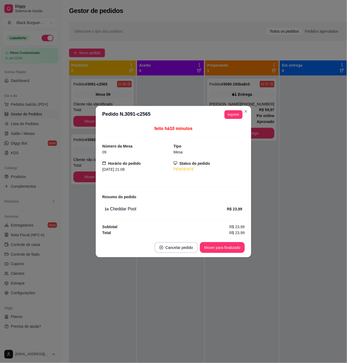
click at [217, 244] on button "Mover para finalizado" at bounding box center [222, 247] width 45 height 11
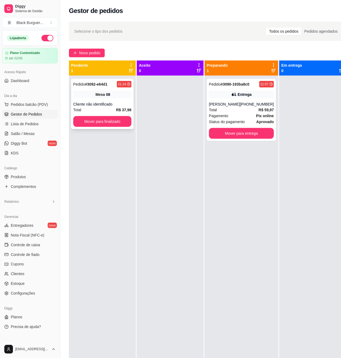
click at [93, 88] on div "Pedido # 3092-e64d1 21:14 Mesa 08 Cliente não identificado Total R$ 37,98 Mover…" at bounding box center [102, 104] width 63 height 50
click at [261, 105] on div "[PHONE_NUMBER]" at bounding box center [257, 103] width 34 height 5
click at [115, 99] on div "Pedido # 3092-e64d1 21:14 Mesa 08 Cliente não identificado Total R$ 37,98 Mover…" at bounding box center [102, 104] width 63 height 50
click at [226, 136] on button "Mover para entrega" at bounding box center [241, 133] width 63 height 11
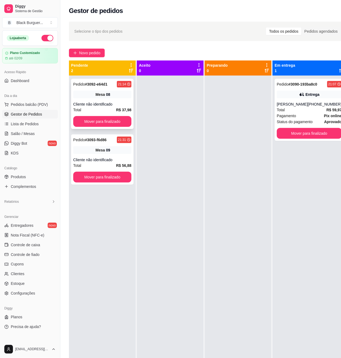
click at [90, 92] on div "Mesa 08" at bounding box center [102, 95] width 58 height 8
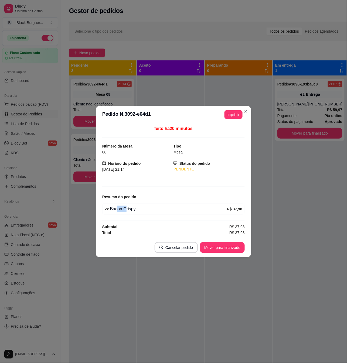
drag, startPoint x: 116, startPoint y: 210, endPoint x: 126, endPoint y: 210, distance: 9.7
click at [125, 210] on div "2 x Bacon Crispy" at bounding box center [166, 209] width 122 height 6
click at [126, 209] on div "2 x Bacon Crispy" at bounding box center [166, 209] width 122 height 6
click at [241, 245] on button "Mover para finalizado" at bounding box center [222, 247] width 45 height 11
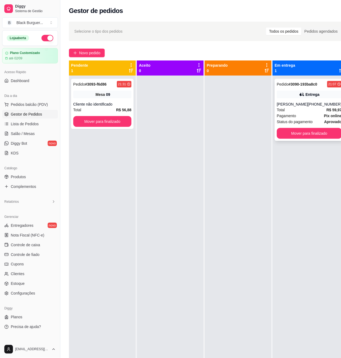
click at [327, 109] on strong "R$ 59,97" at bounding box center [334, 110] width 15 height 4
click at [102, 81] on div "Pedido # 3093-f6d86" at bounding box center [89, 84] width 33 height 6
click at [114, 86] on div "Pedido # 3093-f6d86 21:31" at bounding box center [102, 84] width 58 height 6
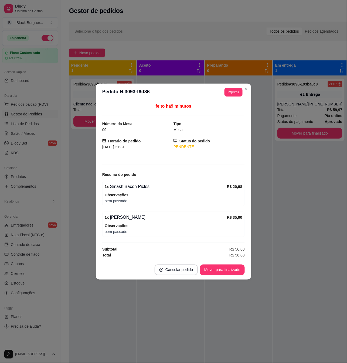
click at [98, 190] on div "feito há 9 minutos Número da Mesa 09 Tipo Mesa Horário do pedido [DATE] 21:31 S…" at bounding box center [173, 180] width 155 height 159
click at [109, 160] on div "feito há 9 minutos Número da Mesa 09 Tipo Mesa Horário do pedido [DATE] 21:31 S…" at bounding box center [173, 180] width 142 height 155
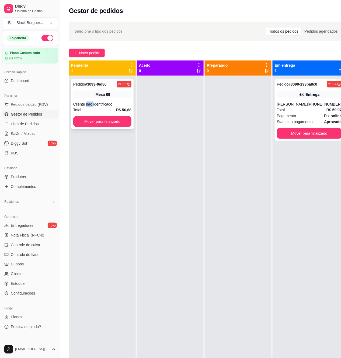
click at [87, 102] on div "Cliente não identificado" at bounding box center [102, 103] width 58 height 5
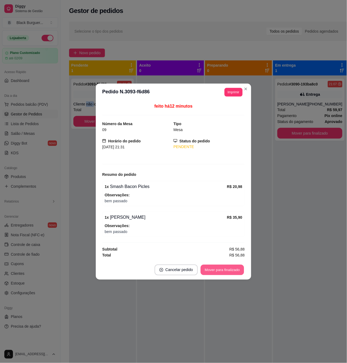
click at [227, 269] on button "Mover para finalizado" at bounding box center [222, 270] width 43 height 11
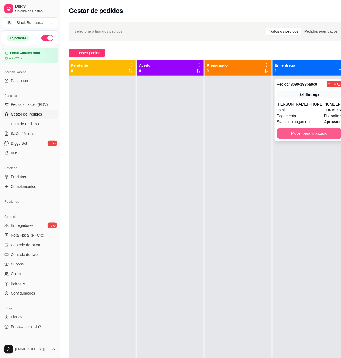
click at [319, 131] on button "Mover para finalizado" at bounding box center [309, 133] width 65 height 11
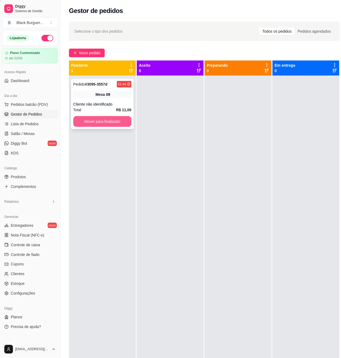
click at [123, 123] on button "Mover para finalizado" at bounding box center [102, 121] width 58 height 11
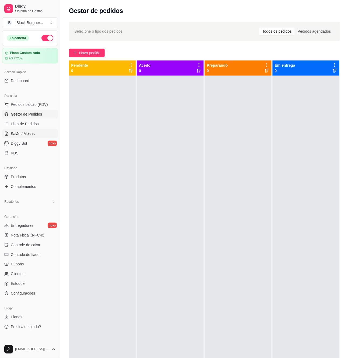
click at [38, 132] on link "Salão / Mesas" at bounding box center [30, 133] width 56 height 9
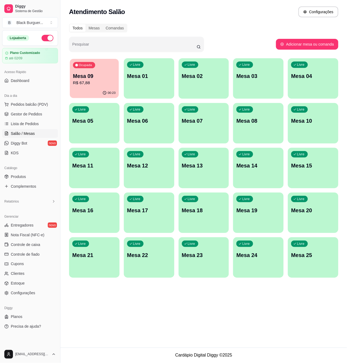
click at [107, 79] on p "Mesa 09" at bounding box center [94, 76] width 43 height 7
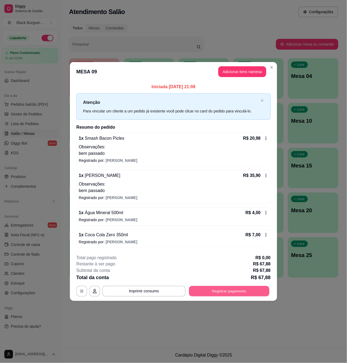
click at [229, 287] on button "Registrar pagamento" at bounding box center [229, 291] width 80 height 11
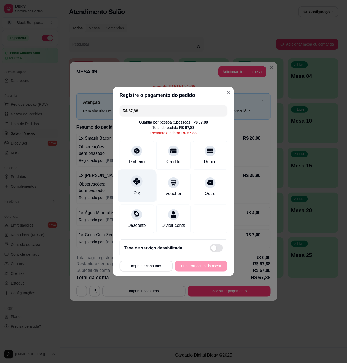
click at [131, 181] on div at bounding box center [137, 181] width 12 height 12
type input "R$ 0,00"
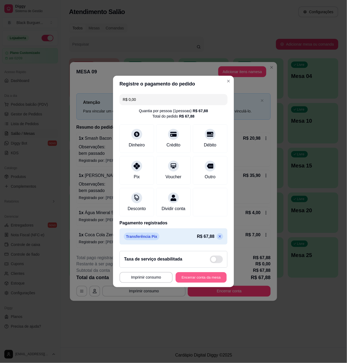
click at [203, 283] on button "Encerrar conta da mesa" at bounding box center [201, 277] width 51 height 11
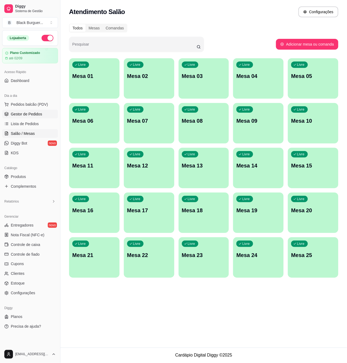
click at [34, 114] on span "Gestor de Pedidos" at bounding box center [26, 113] width 31 height 5
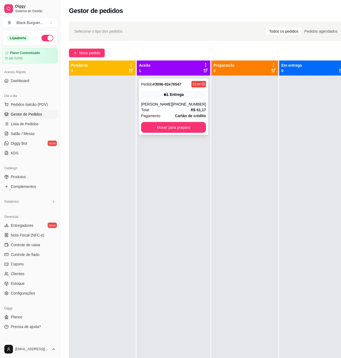
click at [167, 97] on div "Entrega" at bounding box center [173, 95] width 65 height 8
click at [30, 174] on link "Produtos" at bounding box center [30, 176] width 56 height 9
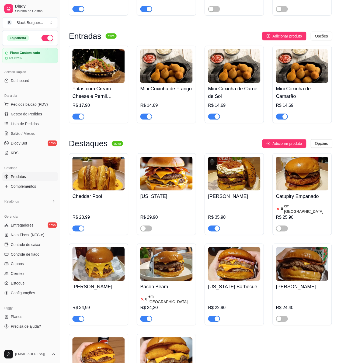
scroll to position [252, 0]
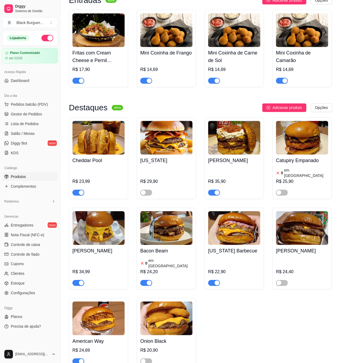
click at [147, 281] on div "button" at bounding box center [149, 283] width 5 height 5
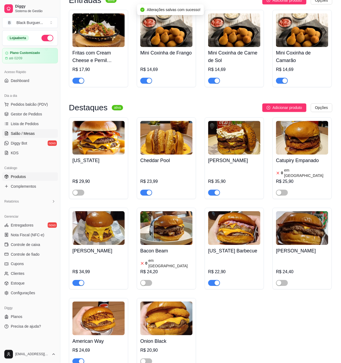
click at [33, 133] on span "Salão / Mesas" at bounding box center [23, 133] width 24 height 5
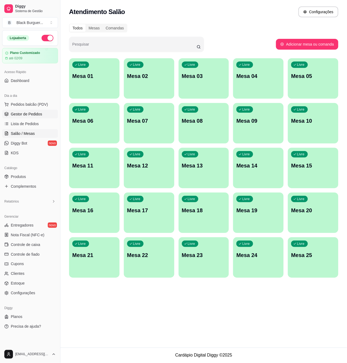
click at [36, 113] on span "Gestor de Pedidos" at bounding box center [26, 113] width 31 height 5
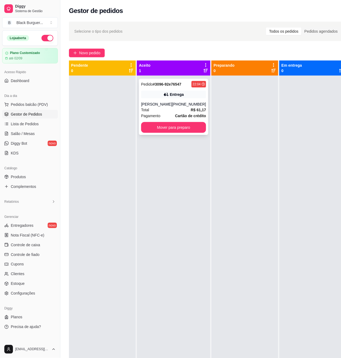
click at [158, 98] on div "Entrega" at bounding box center [173, 95] width 65 height 8
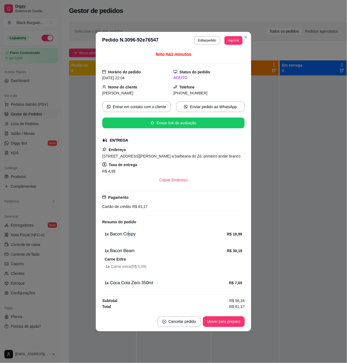
drag, startPoint x: 126, startPoint y: 235, endPoint x: 131, endPoint y: 235, distance: 4.6
click at [130, 235] on div "1 x Bacon Crispy" at bounding box center [166, 234] width 122 height 6
click at [131, 235] on div "1 x Bacon Crispy" at bounding box center [166, 234] width 122 height 6
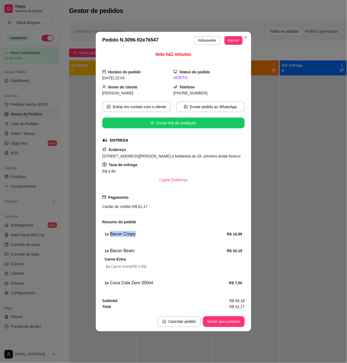
click at [131, 235] on div "1 x Bacon Crispy" at bounding box center [166, 234] width 122 height 6
click at [129, 236] on div "1 x Bacon Crispy" at bounding box center [166, 234] width 122 height 6
click at [124, 253] on div "1 x Bacon Beam" at bounding box center [166, 251] width 122 height 6
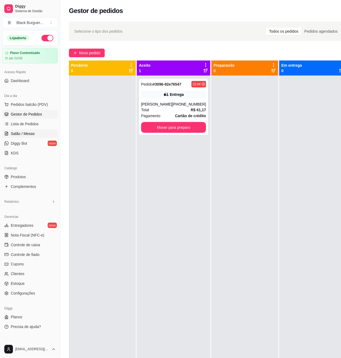
click at [42, 132] on link "Salão / Mesas" at bounding box center [30, 133] width 56 height 9
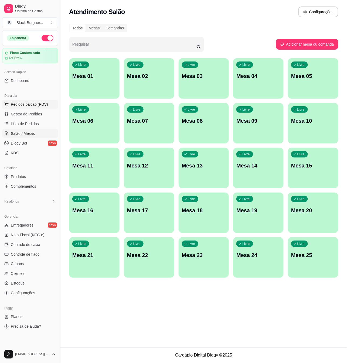
click at [38, 109] on button "Pedidos balcão (PDV)" at bounding box center [30, 104] width 56 height 9
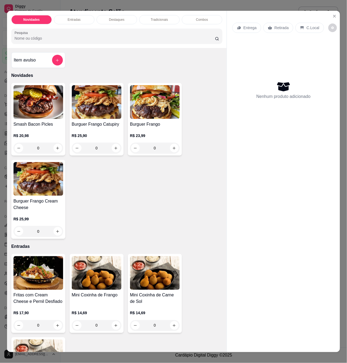
click at [19, 131] on div "R$ 20,98 0" at bounding box center [38, 141] width 50 height 26
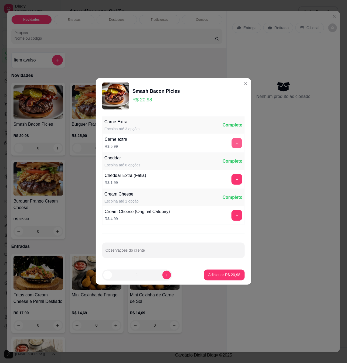
click at [232, 141] on button "+" at bounding box center [237, 143] width 11 height 11
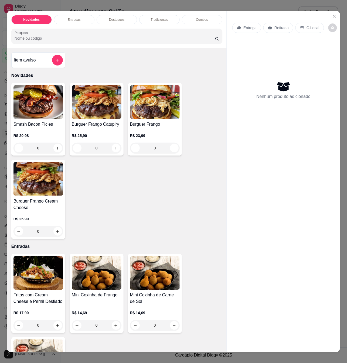
click at [40, 125] on h4 "Smash Bacon Picles" at bounding box center [38, 124] width 50 height 6
click at [333, 14] on icon "Close" at bounding box center [334, 16] width 4 height 4
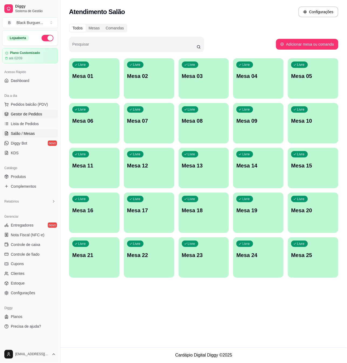
click at [39, 113] on span "Gestor de Pedidos" at bounding box center [26, 113] width 31 height 5
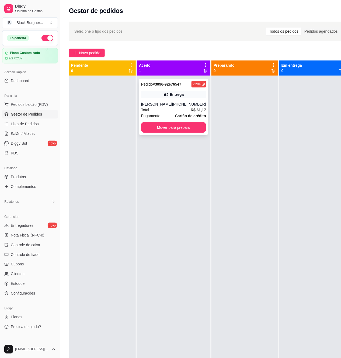
click at [171, 90] on div "Pedido # 3096-92e76547 22:04 [GEOGRAPHIC_DATA][PERSON_NAME] [PHONE_NUMBER] Tota…" at bounding box center [173, 107] width 69 height 56
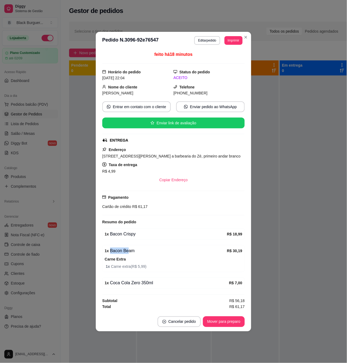
drag, startPoint x: 119, startPoint y: 248, endPoint x: 130, endPoint y: 249, distance: 11.1
click at [130, 249] on div "1 x Bacon Beam" at bounding box center [166, 251] width 122 height 6
drag, startPoint x: 130, startPoint y: 249, endPoint x: 129, endPoint y: 256, distance: 6.8
click at [130, 249] on div "1 x Bacon Beam" at bounding box center [166, 251] width 122 height 6
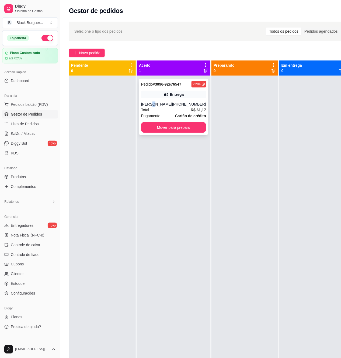
click at [149, 103] on div "[PERSON_NAME]" at bounding box center [156, 103] width 31 height 5
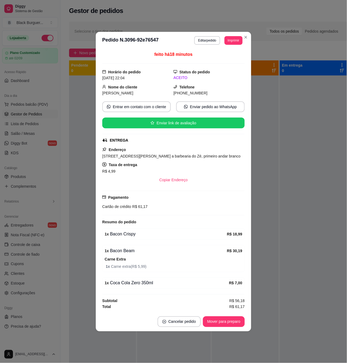
click at [102, 182] on div "feito há 18 minutos Horário do pedido [DATE] 22:04 Status do pedido ACEITO Nome…" at bounding box center [173, 180] width 155 height 263
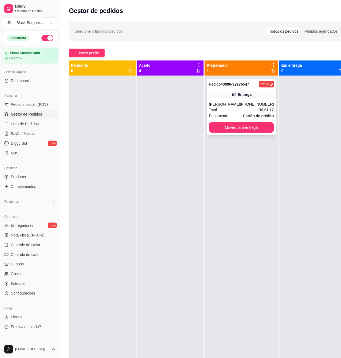
click at [220, 97] on div "Entrega" at bounding box center [241, 95] width 65 height 8
click at [43, 106] on span "Pedidos balcão (PDV)" at bounding box center [29, 104] width 37 height 5
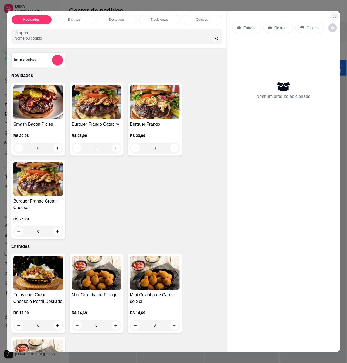
click at [335, 12] on button "Close" at bounding box center [334, 16] width 9 height 9
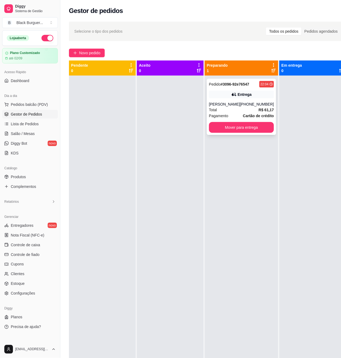
click at [246, 92] on div "Entrega" at bounding box center [245, 94] width 14 height 5
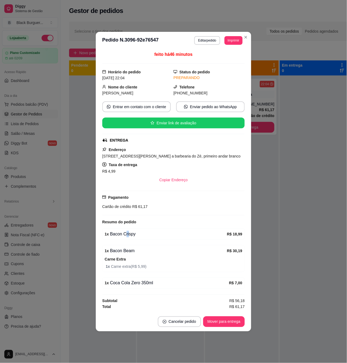
drag, startPoint x: 125, startPoint y: 235, endPoint x: 129, endPoint y: 235, distance: 3.5
click at [129, 235] on div "1 x Bacon Crispy" at bounding box center [166, 234] width 122 height 6
click at [123, 241] on div "feito há 46 minutos Horário do pedido [DATE] 22:04 Status do pedido PREPARANDO …" at bounding box center [173, 180] width 142 height 259
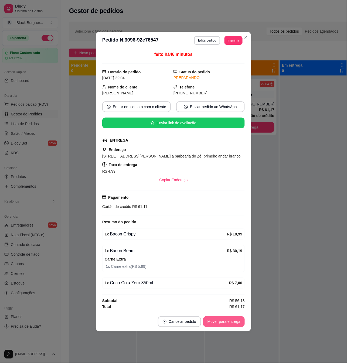
click at [215, 326] on button "Mover para entrega" at bounding box center [224, 321] width 42 height 11
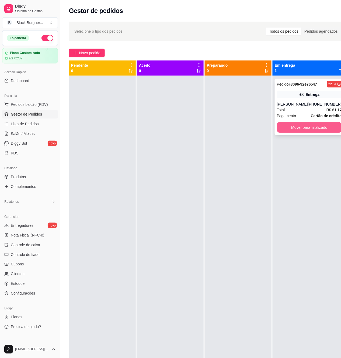
click at [310, 127] on button "Mover para finalizado" at bounding box center [309, 127] width 65 height 11
